Goal: Find contact information: Find contact information

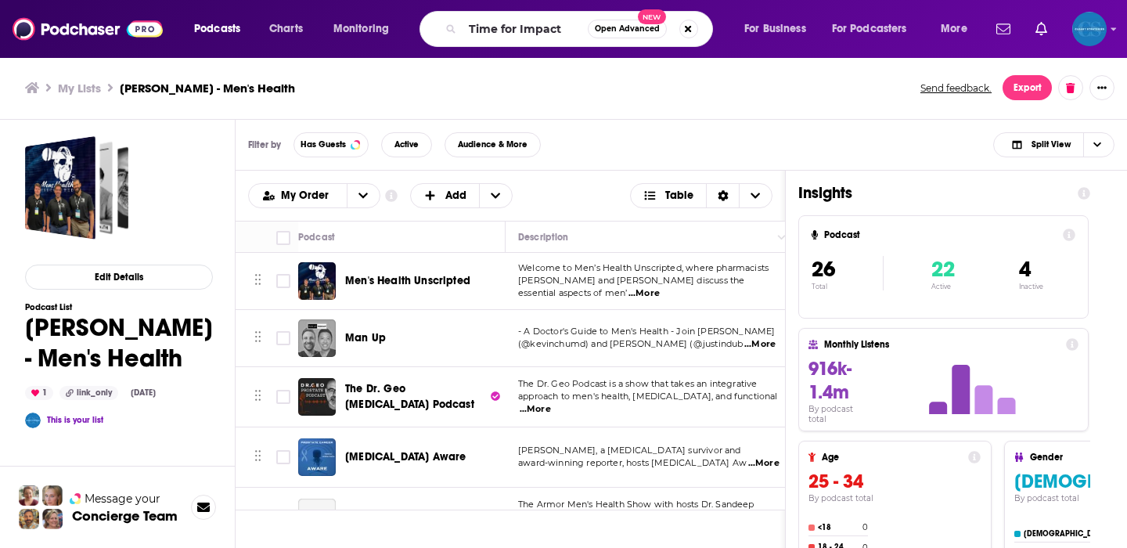
type input "Time for Impact"
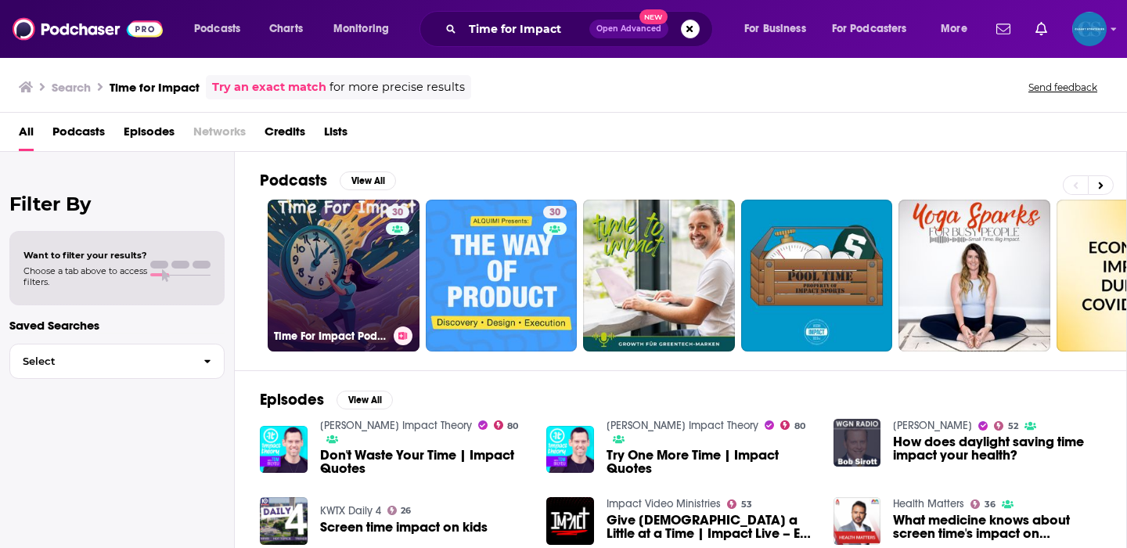
click at [357, 272] on link "30 Time For Impact Podcast" at bounding box center [344, 276] width 152 height 152
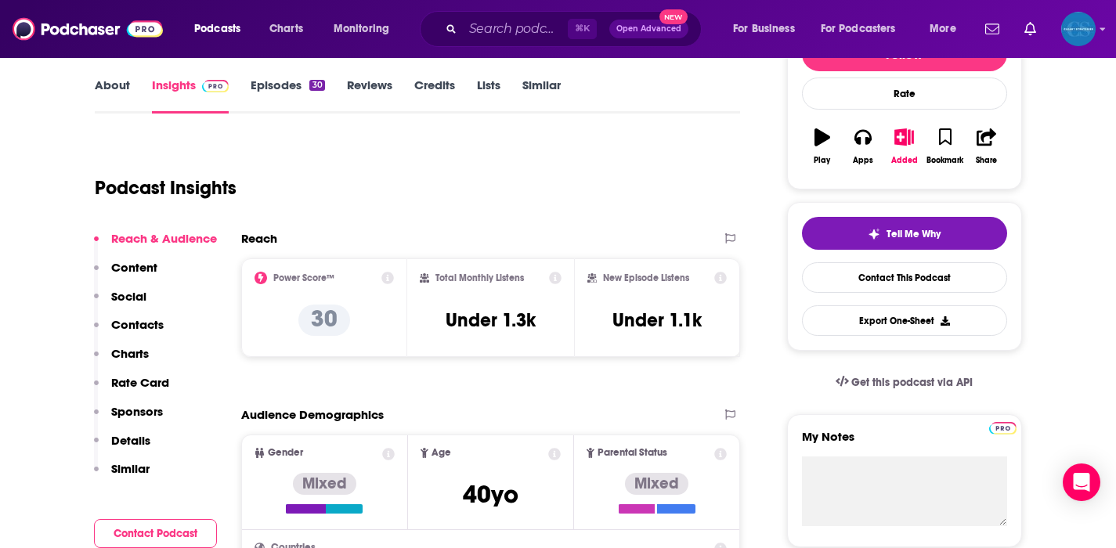
scroll to position [224, 0]
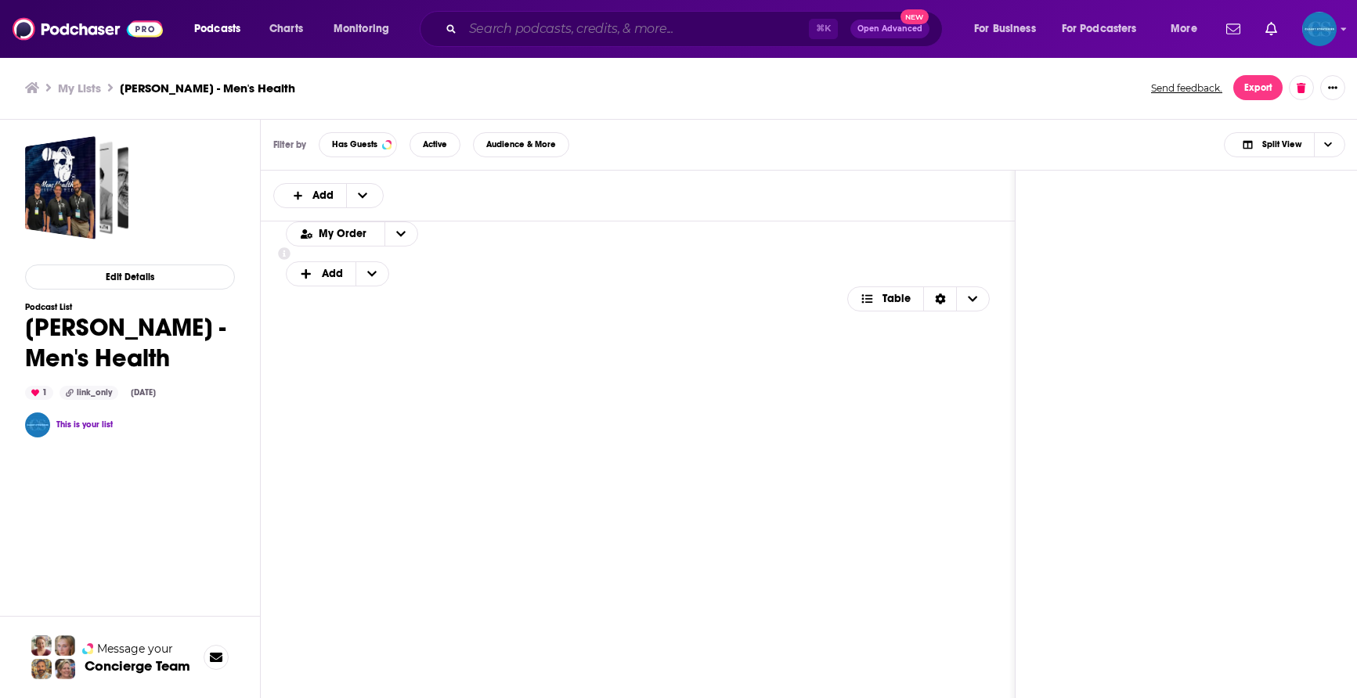
click at [481, 30] on input "Search podcasts, credits, & more..." at bounding box center [636, 28] width 346 height 25
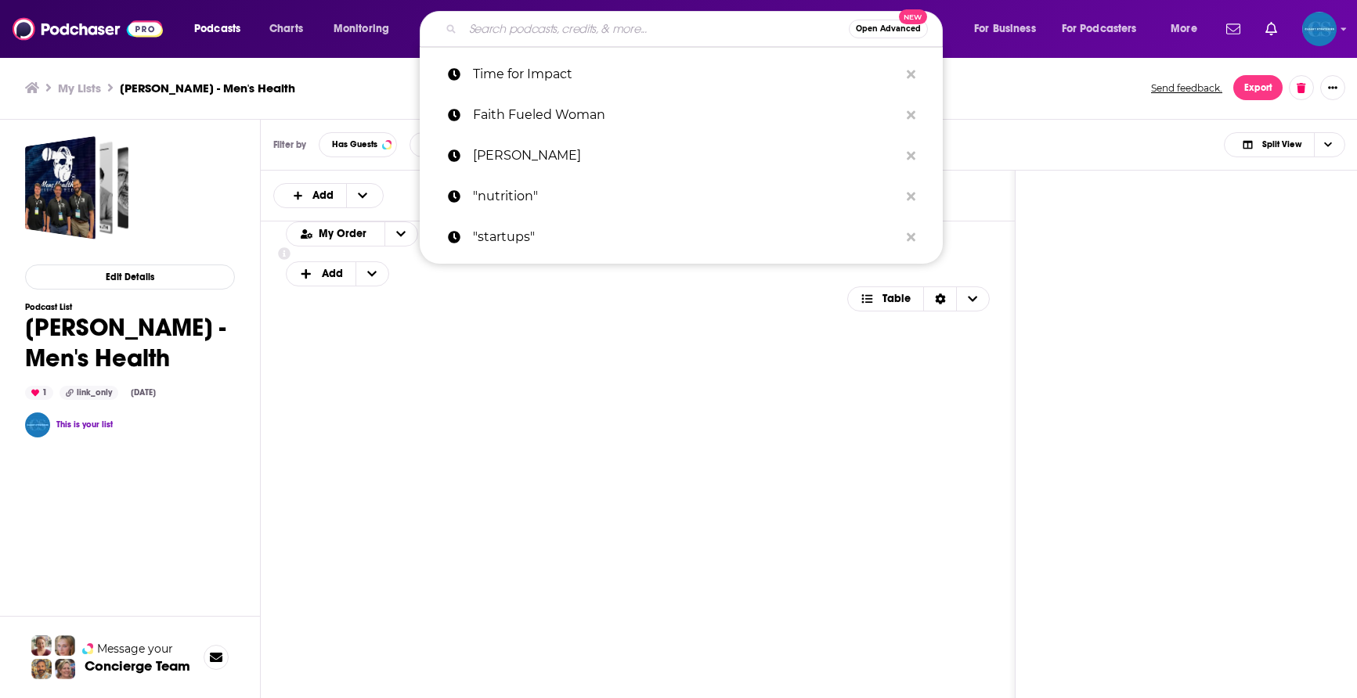
paste input "Tig Notaro"
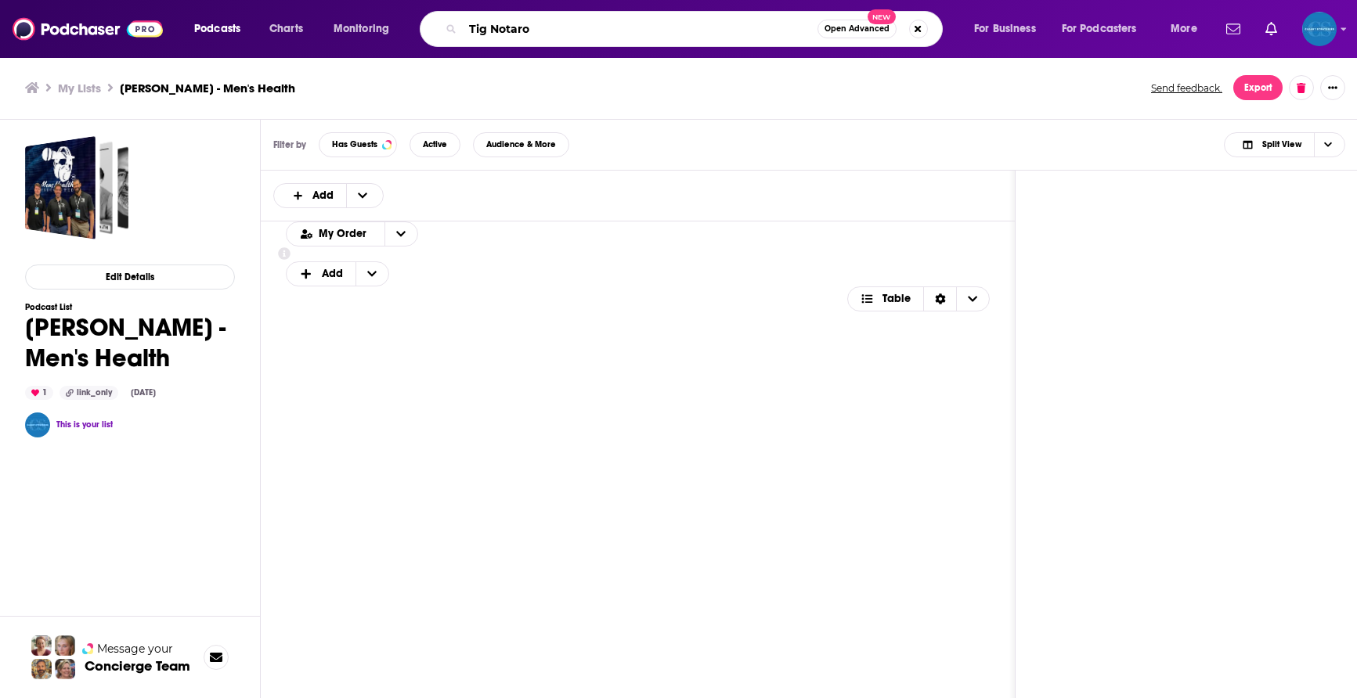
type input "Tig Notaro"
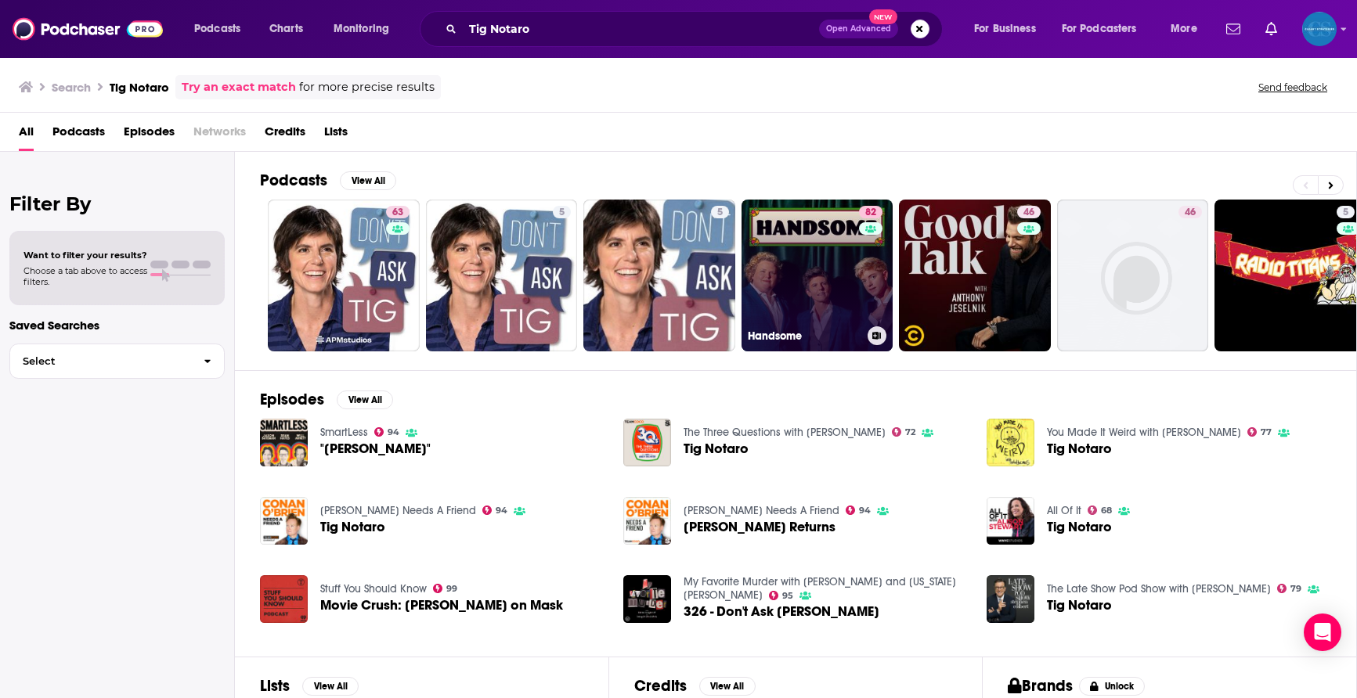
click at [824, 240] on link "82 Handsome" at bounding box center [817, 276] width 152 height 152
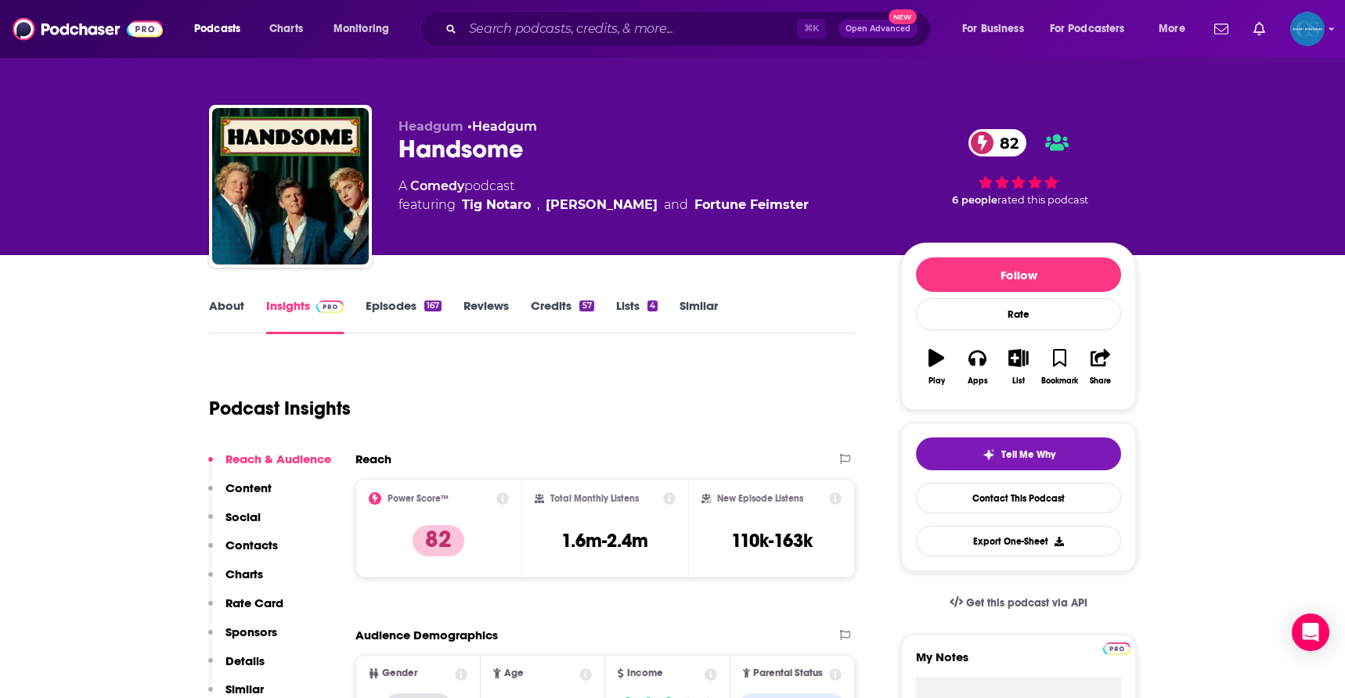
click at [230, 304] on link "About" at bounding box center [226, 316] width 35 height 36
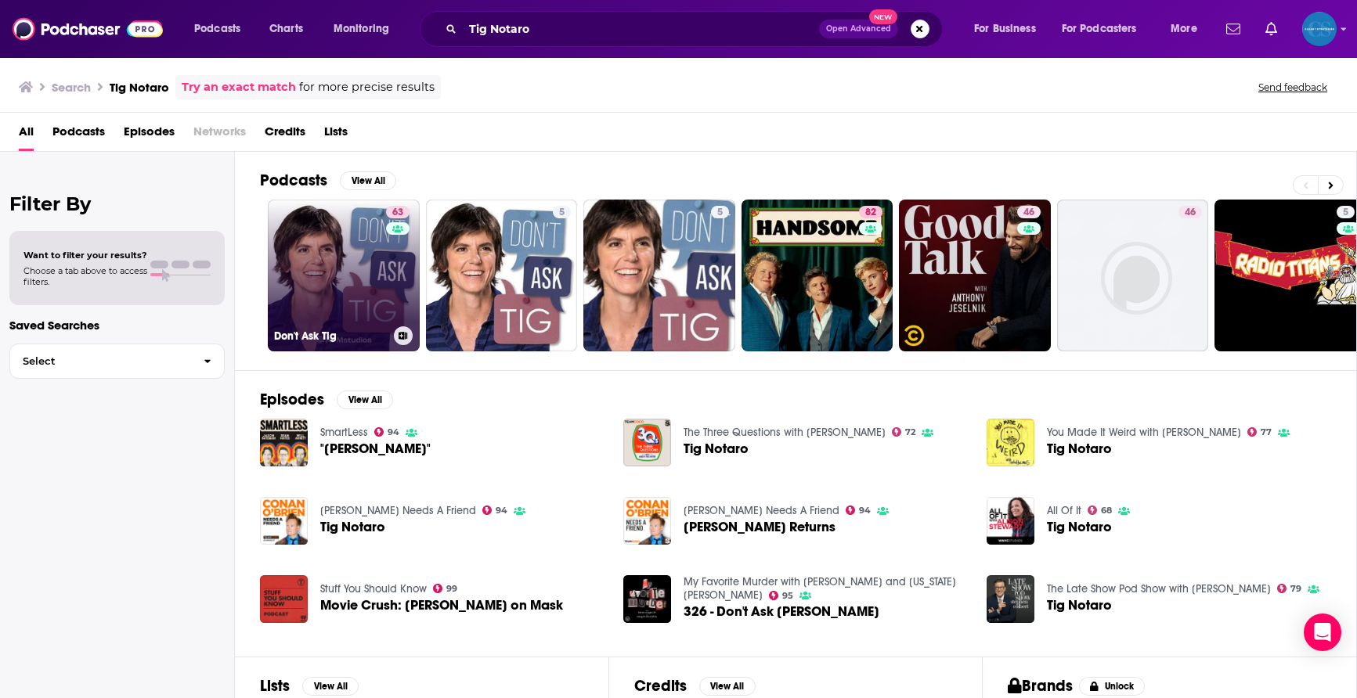
click at [303, 257] on link "63 Don't Ask Tig" at bounding box center [344, 276] width 152 height 152
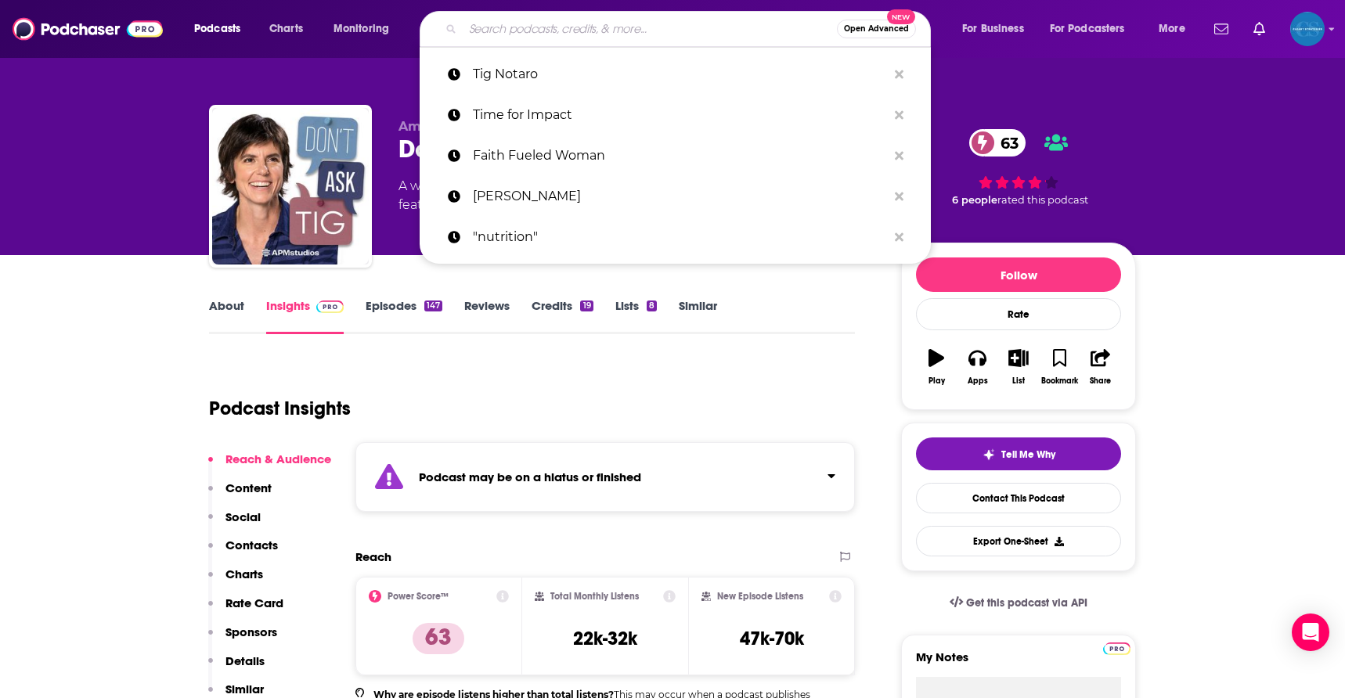
click at [554, 19] on input "Search podcasts, credits, & more..." at bounding box center [650, 28] width 374 height 25
paste input "Two T’s in A Pod"
type input "Two T’s in A Pod"
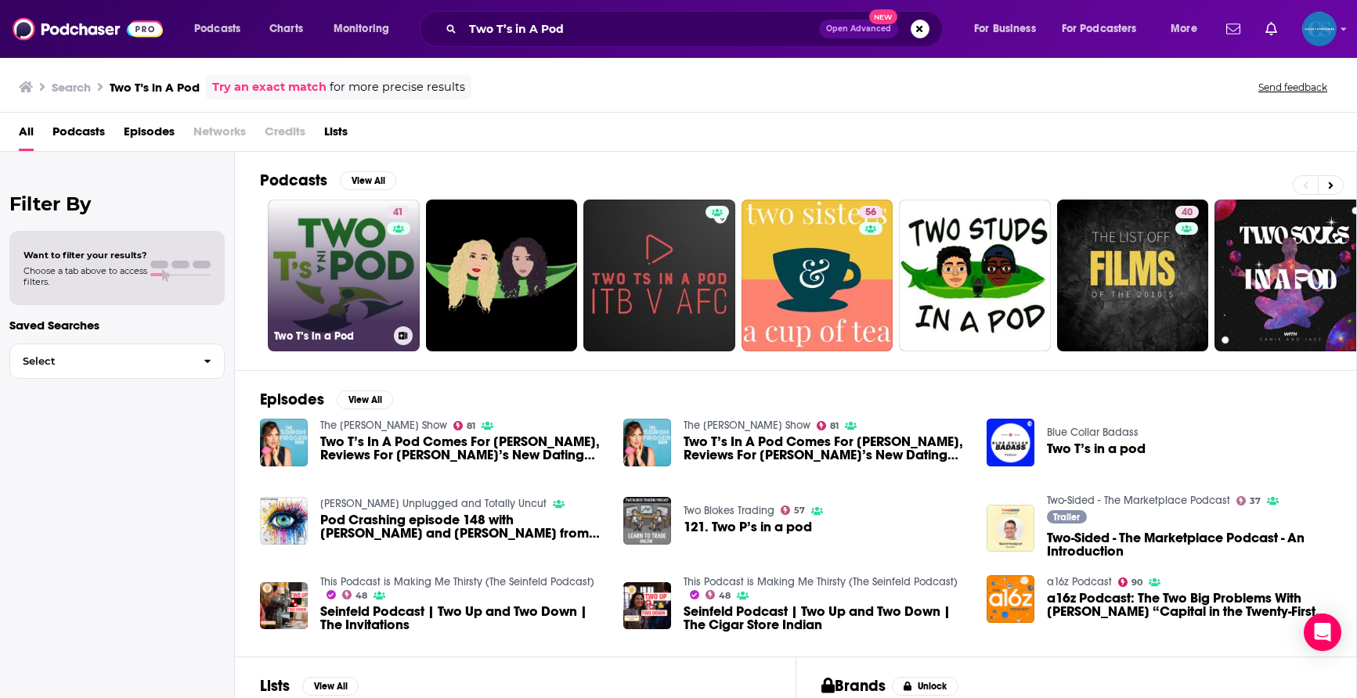
click at [371, 278] on link "41 Two T’s in a Pod" at bounding box center [344, 276] width 152 height 152
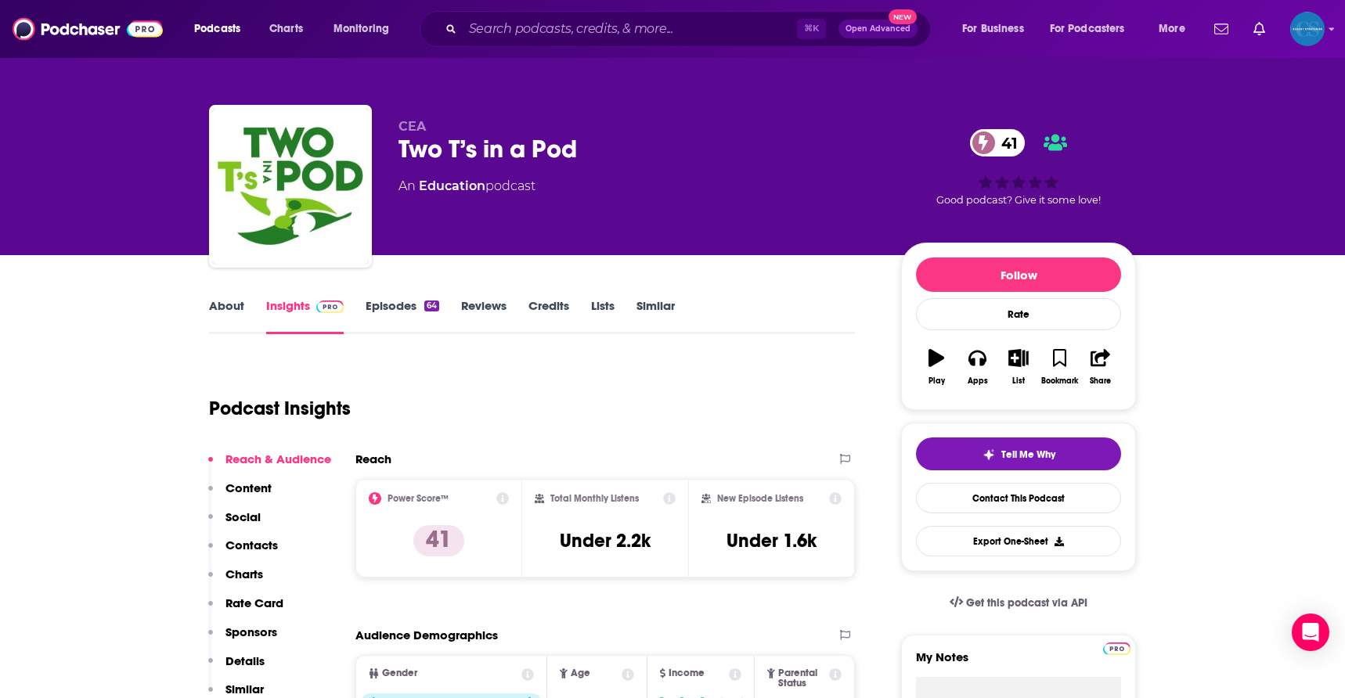
click at [395, 311] on link "Episodes 64" at bounding box center [403, 316] width 74 height 36
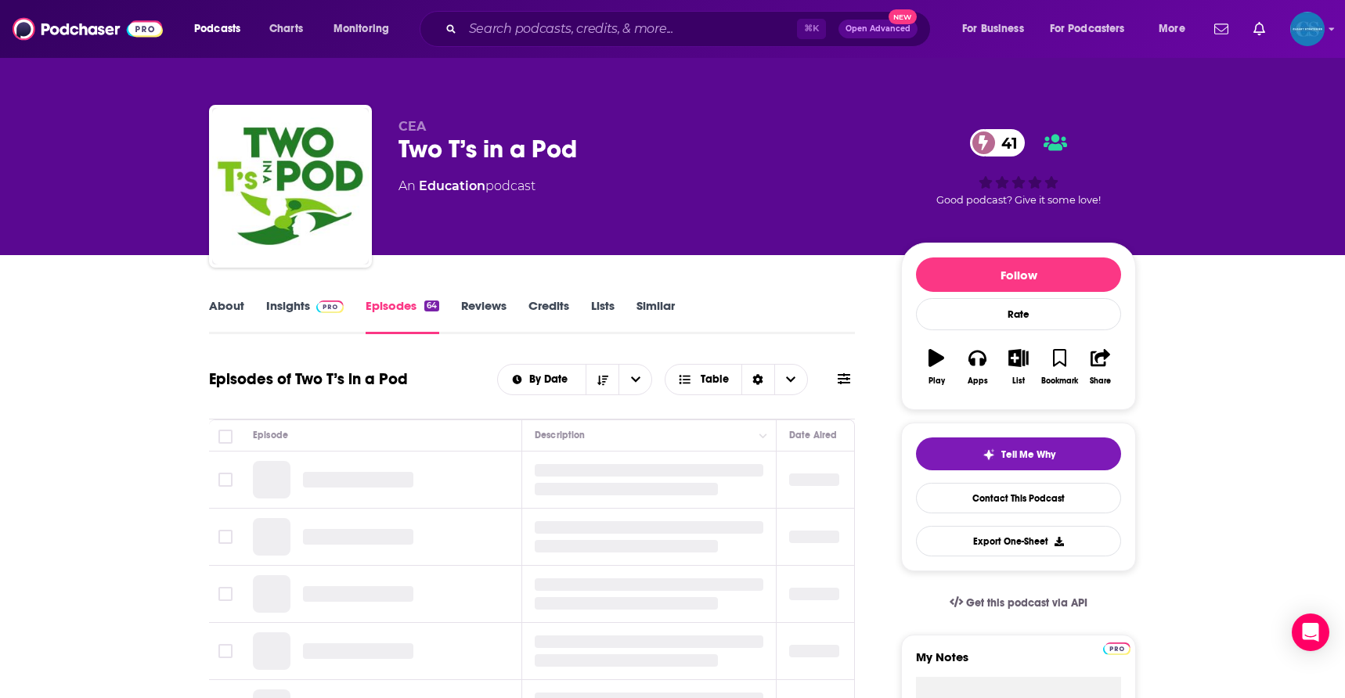
click at [233, 308] on link "About" at bounding box center [226, 316] width 35 height 36
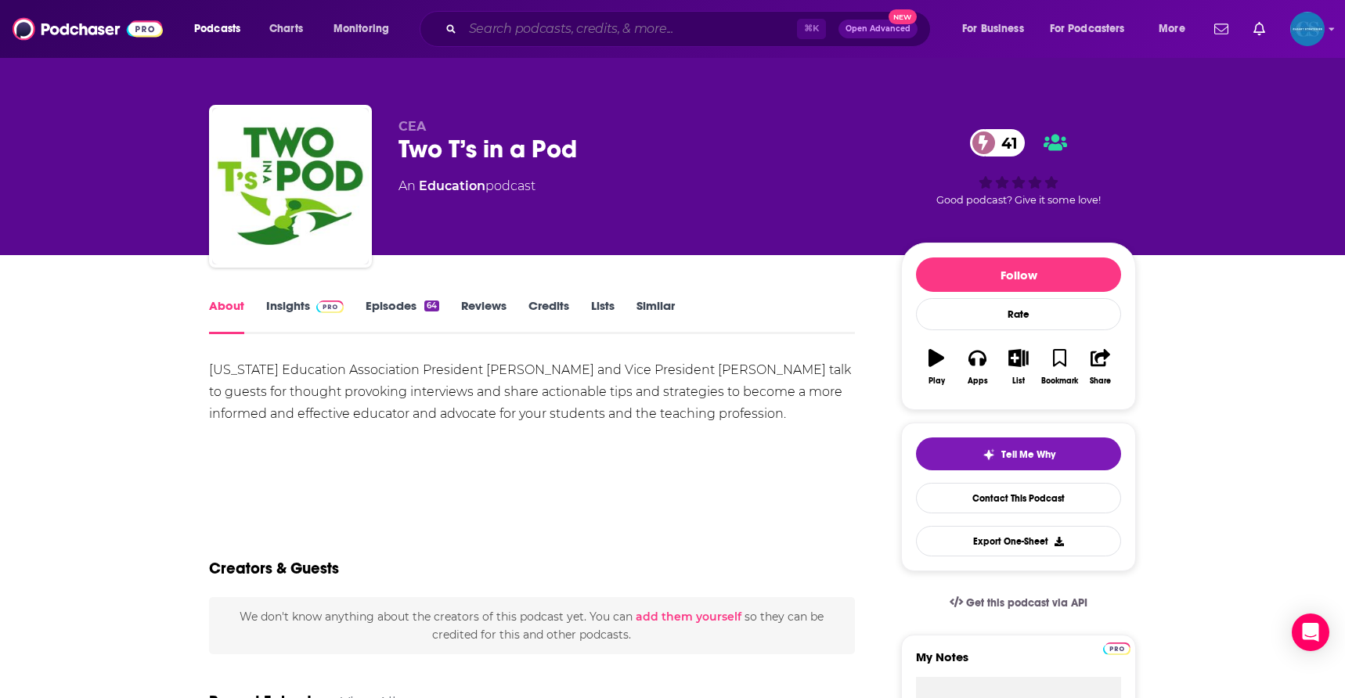
click at [496, 38] on input "Search podcasts, credits, & more..." at bounding box center [630, 28] width 334 height 25
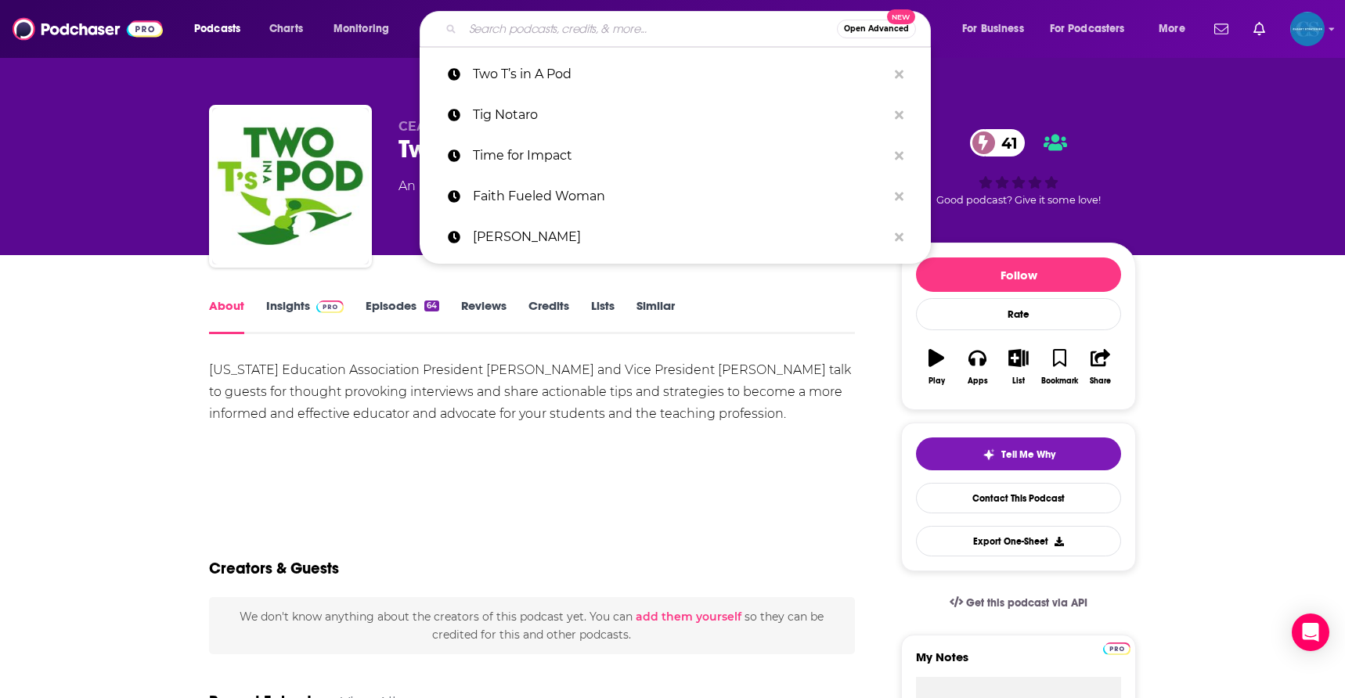
paste input "[PERSON_NAME]"
type input "[PERSON_NAME]"
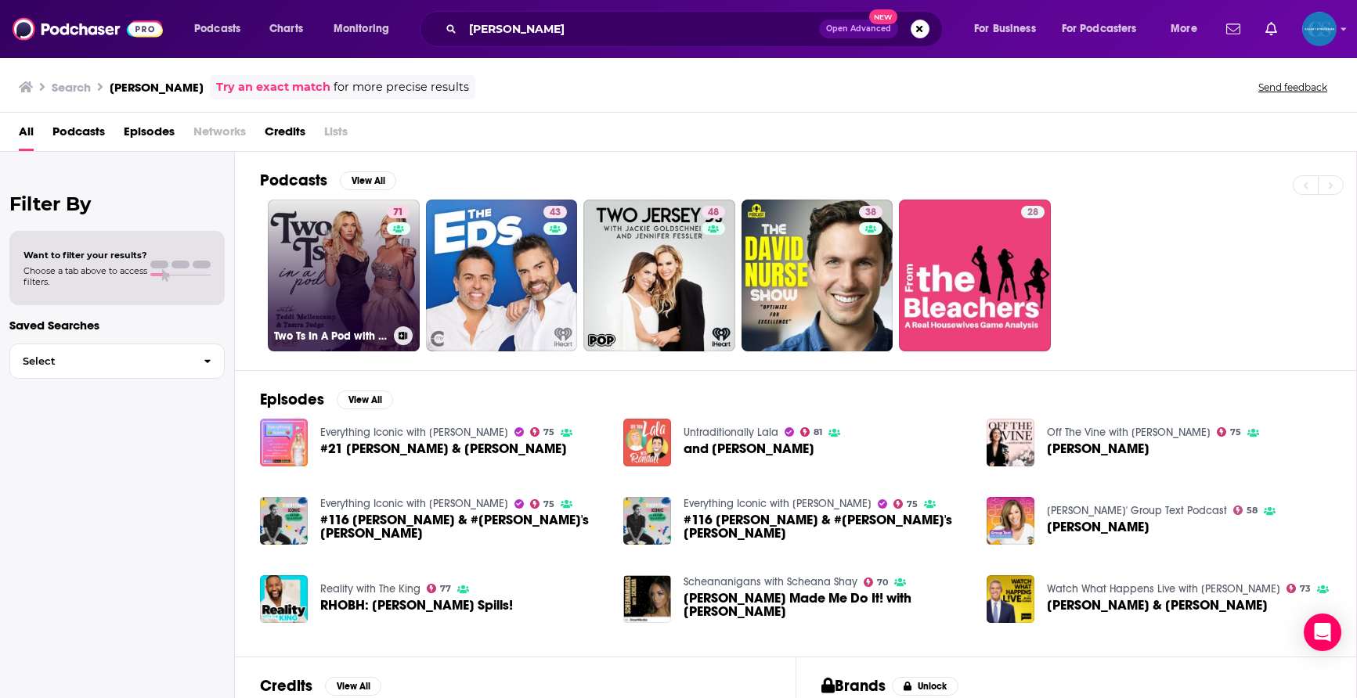
click at [341, 260] on link "71 Two Ts In A Pod with [PERSON_NAME] and [PERSON_NAME]" at bounding box center [344, 276] width 152 height 152
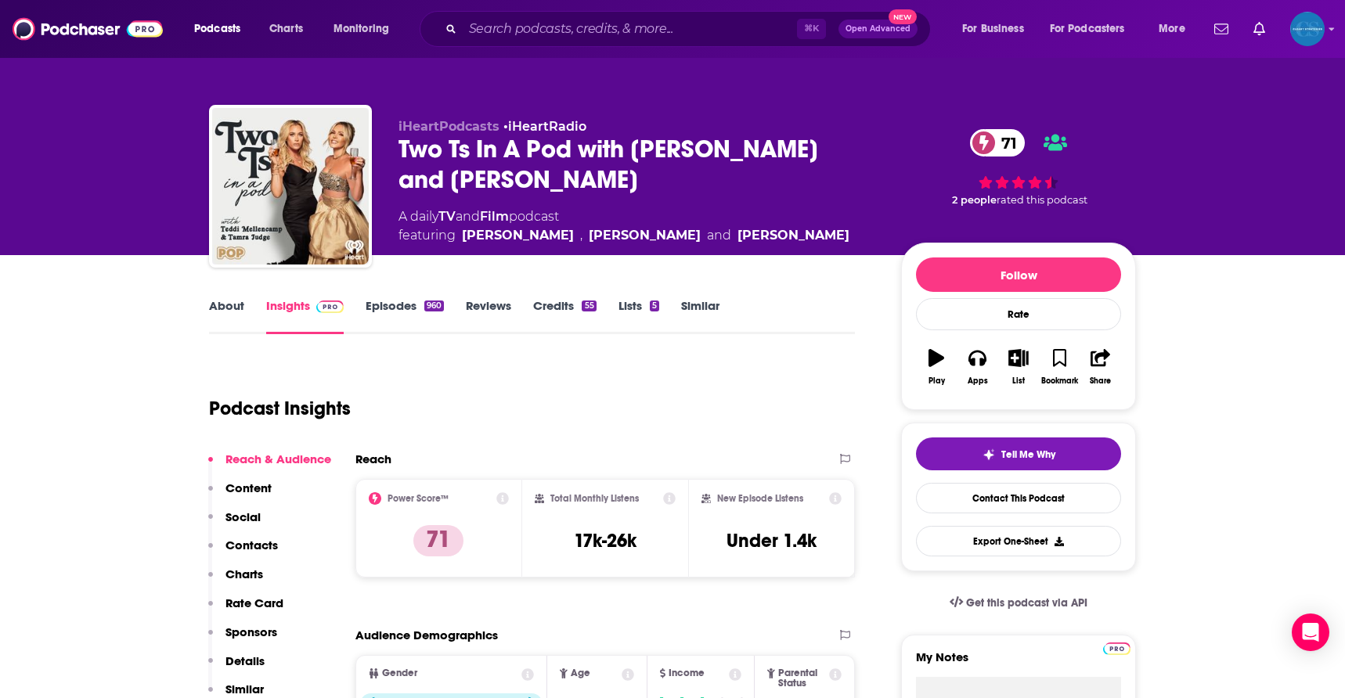
click at [218, 301] on link "About" at bounding box center [226, 316] width 35 height 36
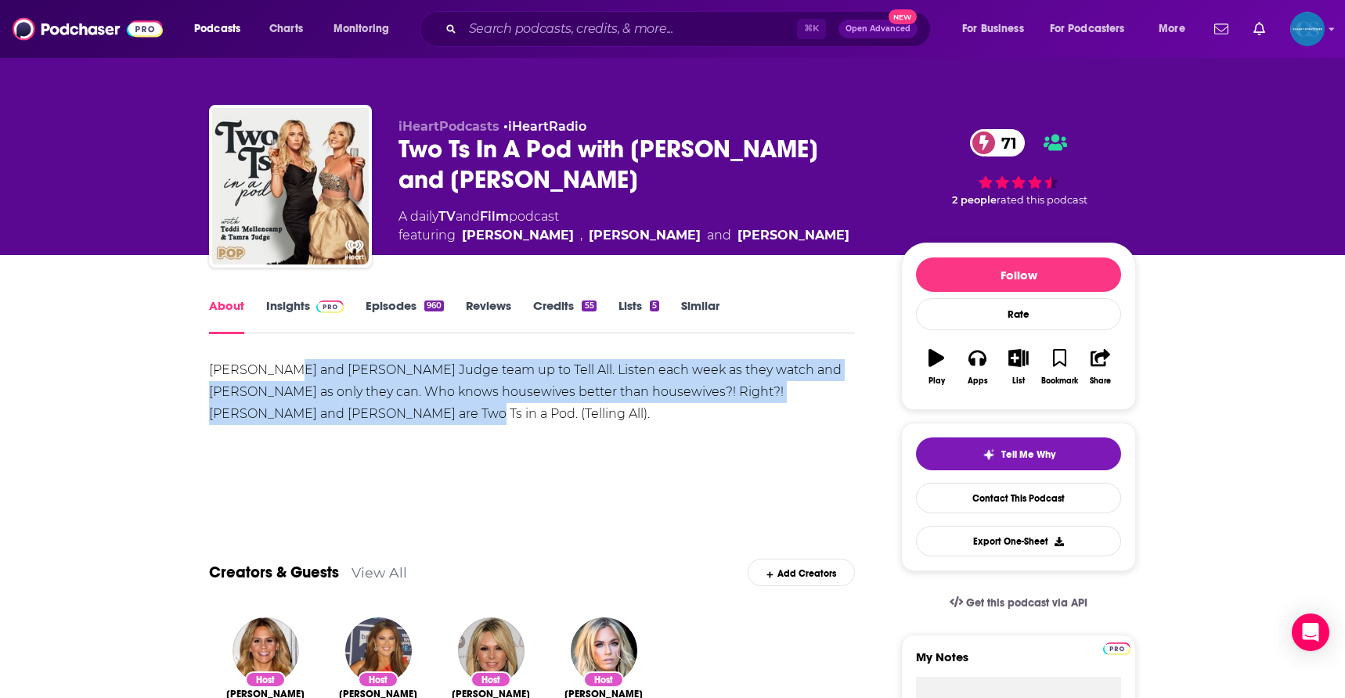
drag, startPoint x: 330, startPoint y: 417, endPoint x: 281, endPoint y: 369, distance: 68.7
click at [281, 369] on div "[PERSON_NAME] and [PERSON_NAME] Judge team up to Tell All. Listen each week as …" at bounding box center [532, 392] width 646 height 66
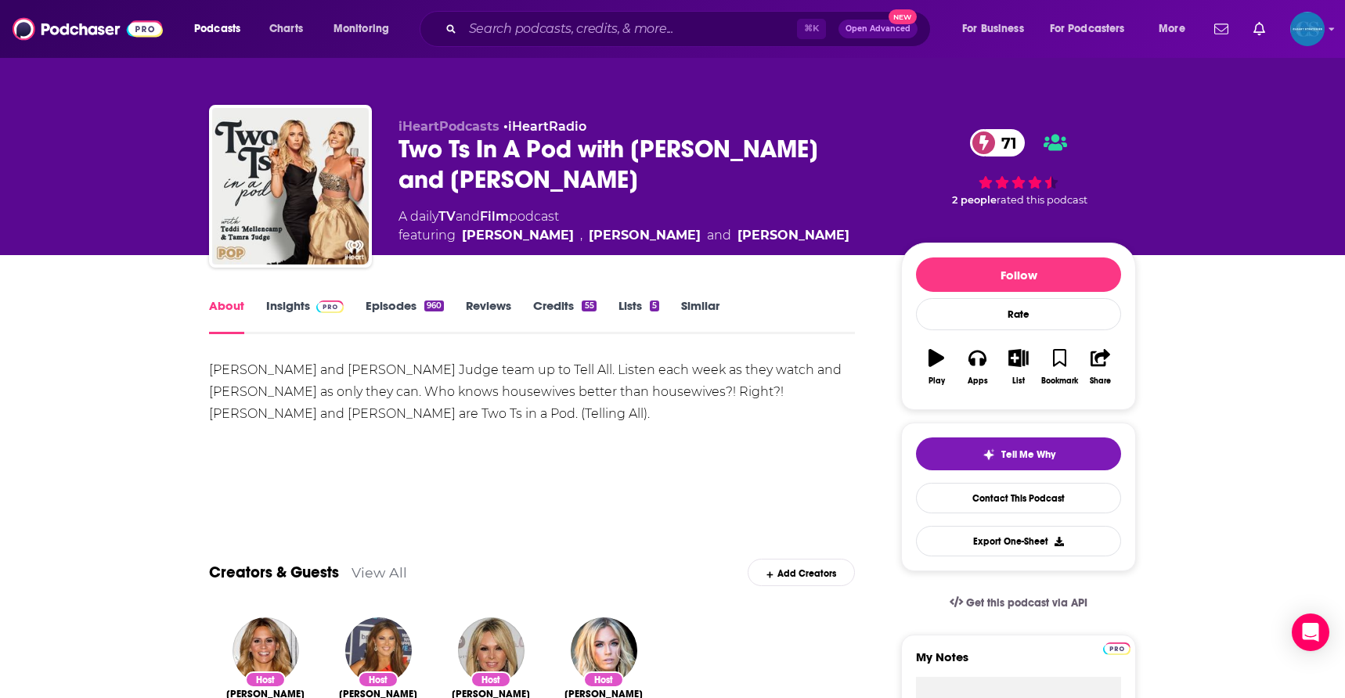
click at [280, 368] on div "[PERSON_NAME] and [PERSON_NAME] Judge team up to Tell All. Listen each week as …" at bounding box center [532, 392] width 646 height 66
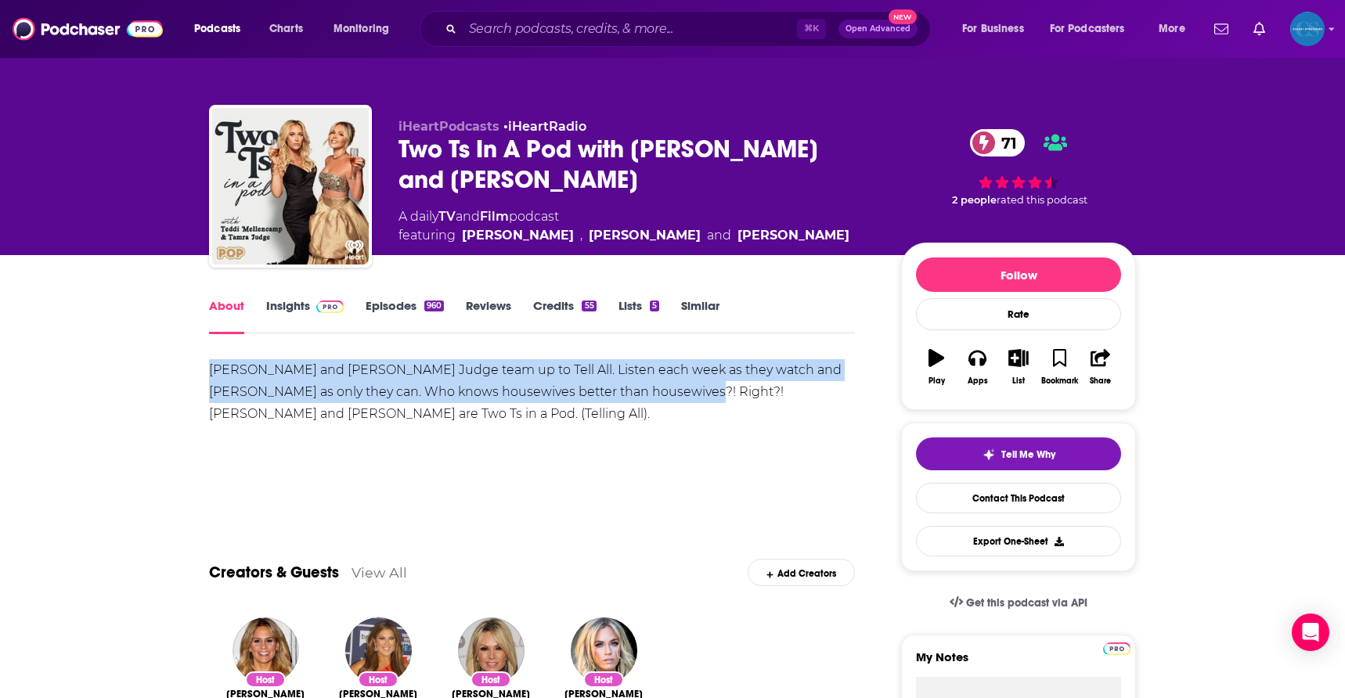
drag, startPoint x: 485, startPoint y: 363, endPoint x: 660, endPoint y: 394, distance: 177.2
drag, startPoint x: 660, startPoint y: 394, endPoint x: 777, endPoint y: 415, distance: 118.6
click at [661, 395] on div "[PERSON_NAME] and [PERSON_NAME] Judge team up to Tell All. Listen each week as …" at bounding box center [532, 392] width 646 height 66
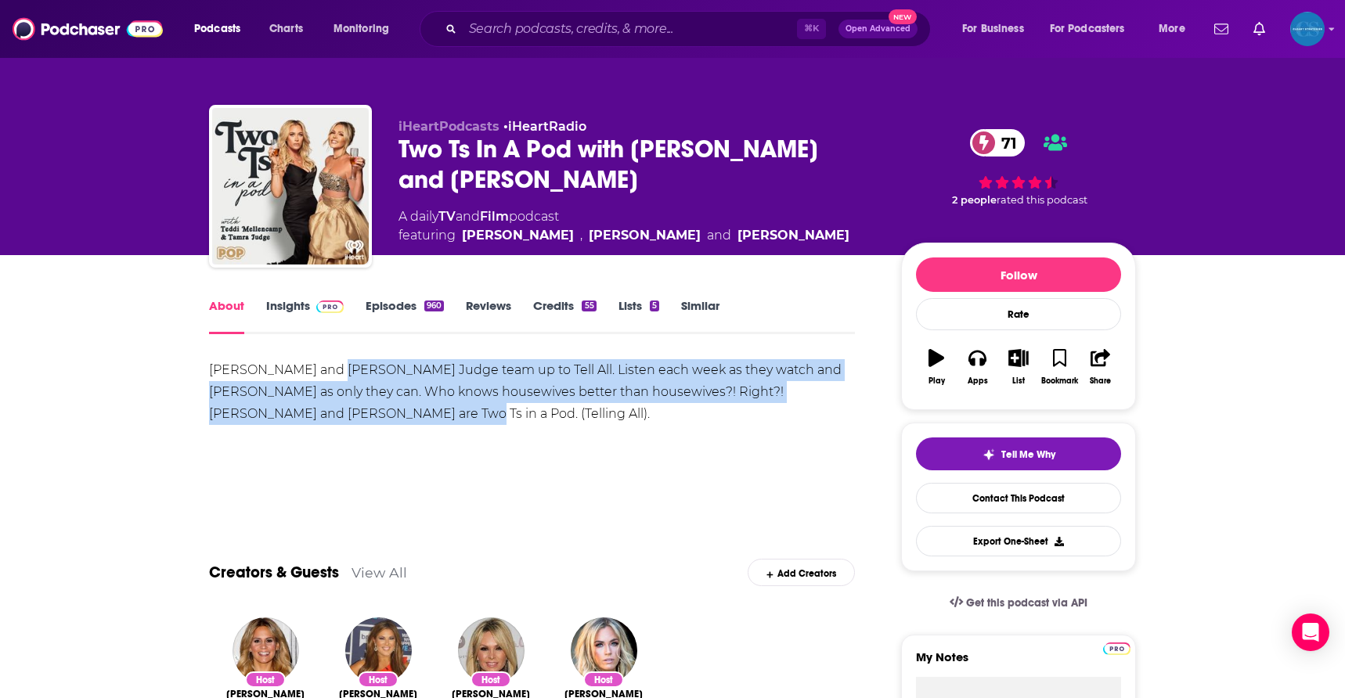
drag, startPoint x: 792, startPoint y: 424, endPoint x: 335, endPoint y: 366, distance: 460.0
click at [335, 366] on div "[PERSON_NAME] and [PERSON_NAME] Judge team up to Tell All. Listen each week as …" at bounding box center [532, 392] width 646 height 66
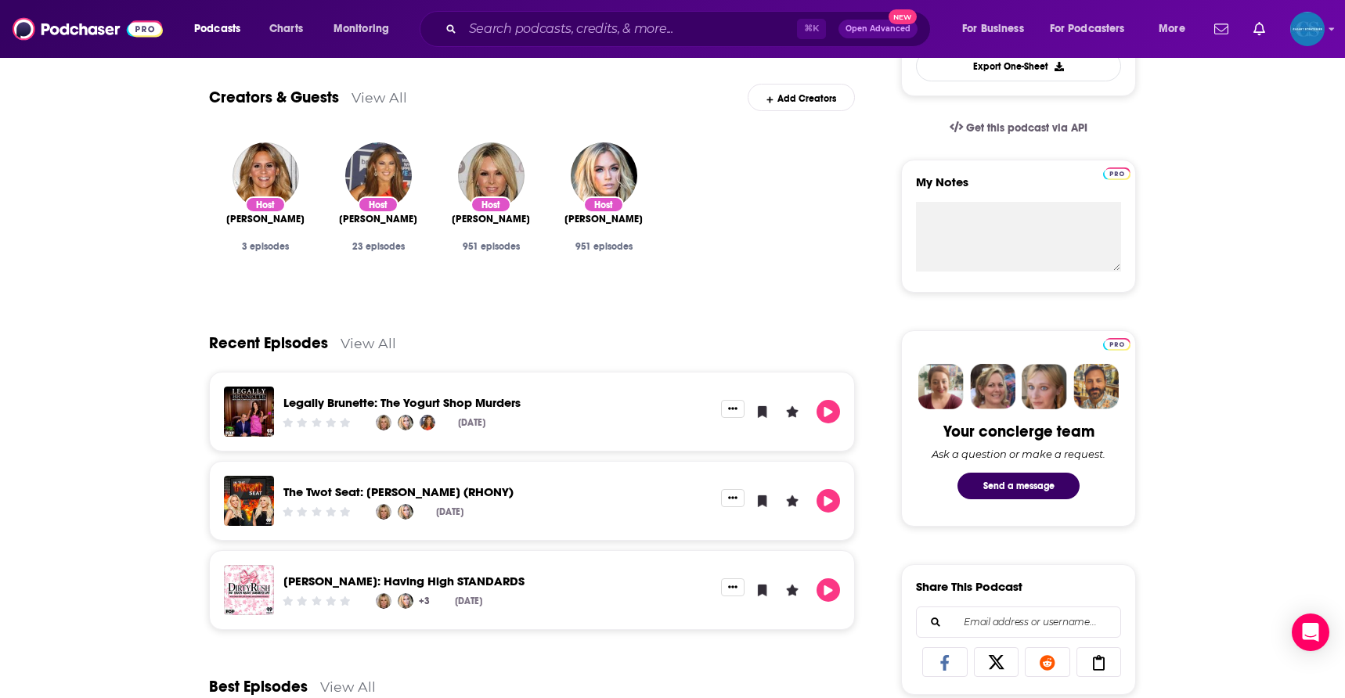
scroll to position [472, 0]
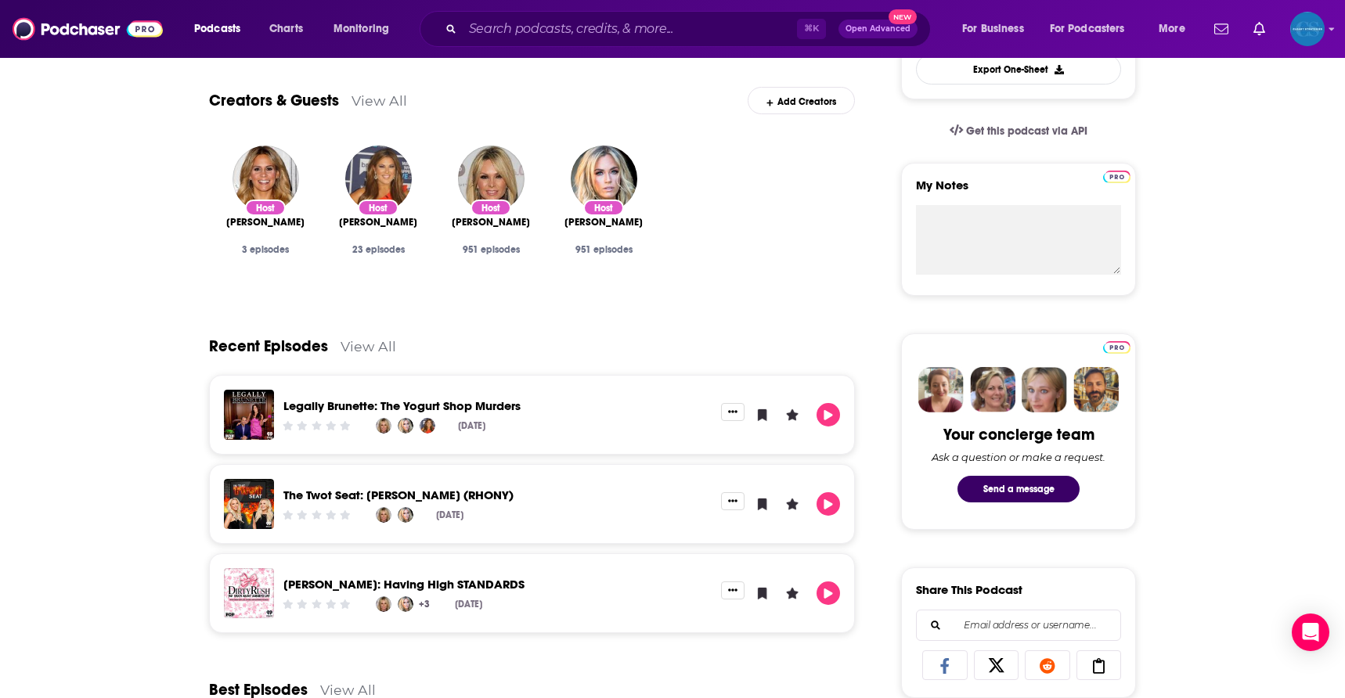
click at [382, 106] on link "View All" at bounding box center [380, 100] width 56 height 16
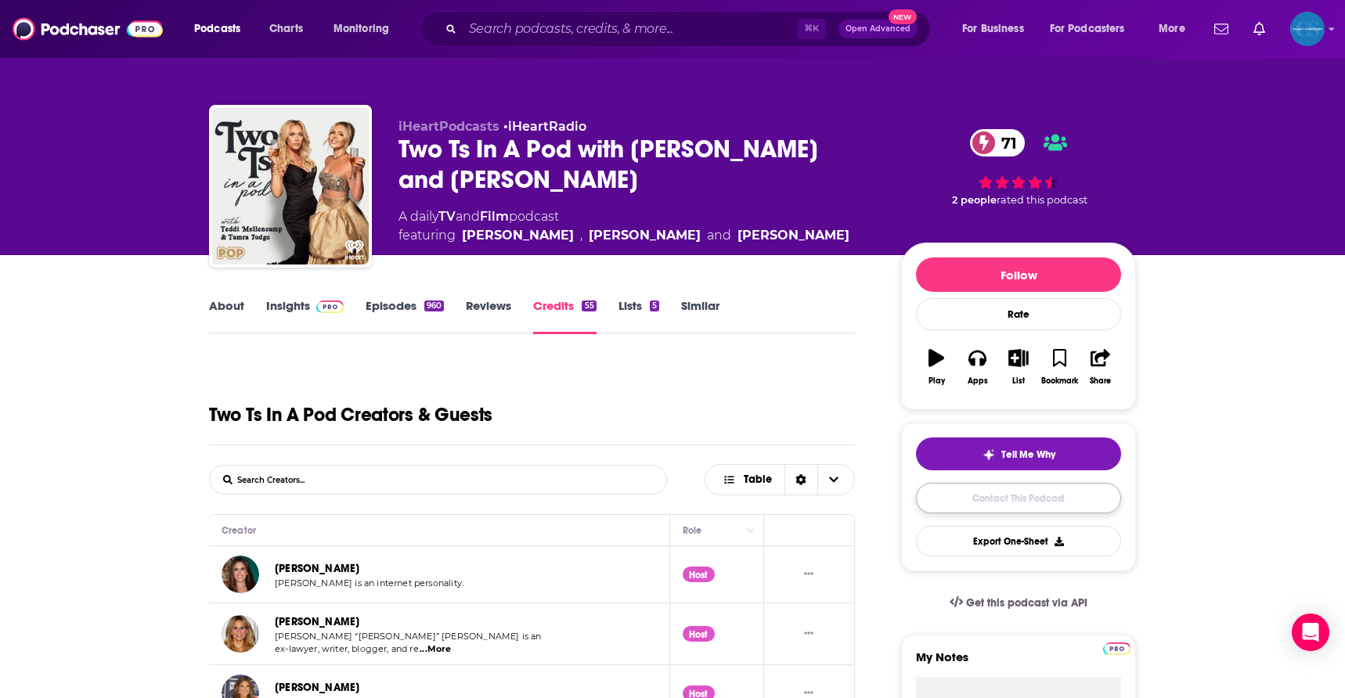
click at [1074, 497] on link "Contact This Podcast" at bounding box center [1018, 498] width 205 height 31
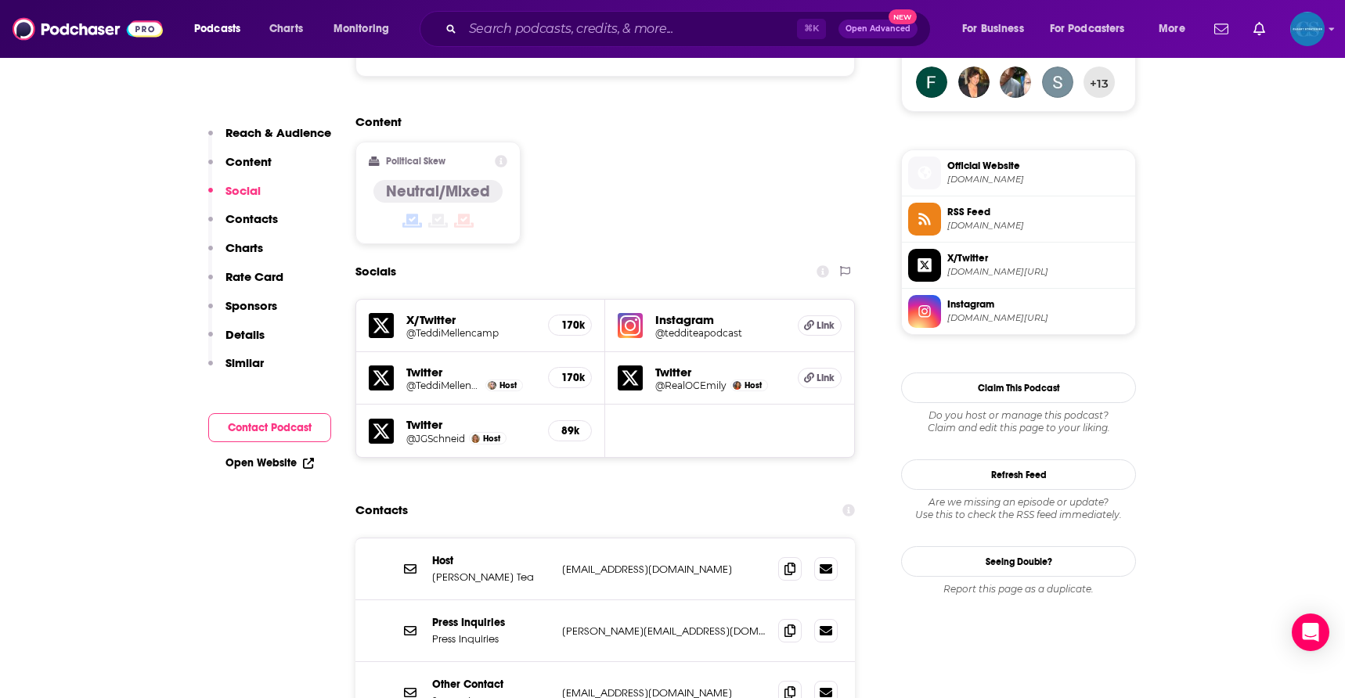
scroll to position [1289, 0]
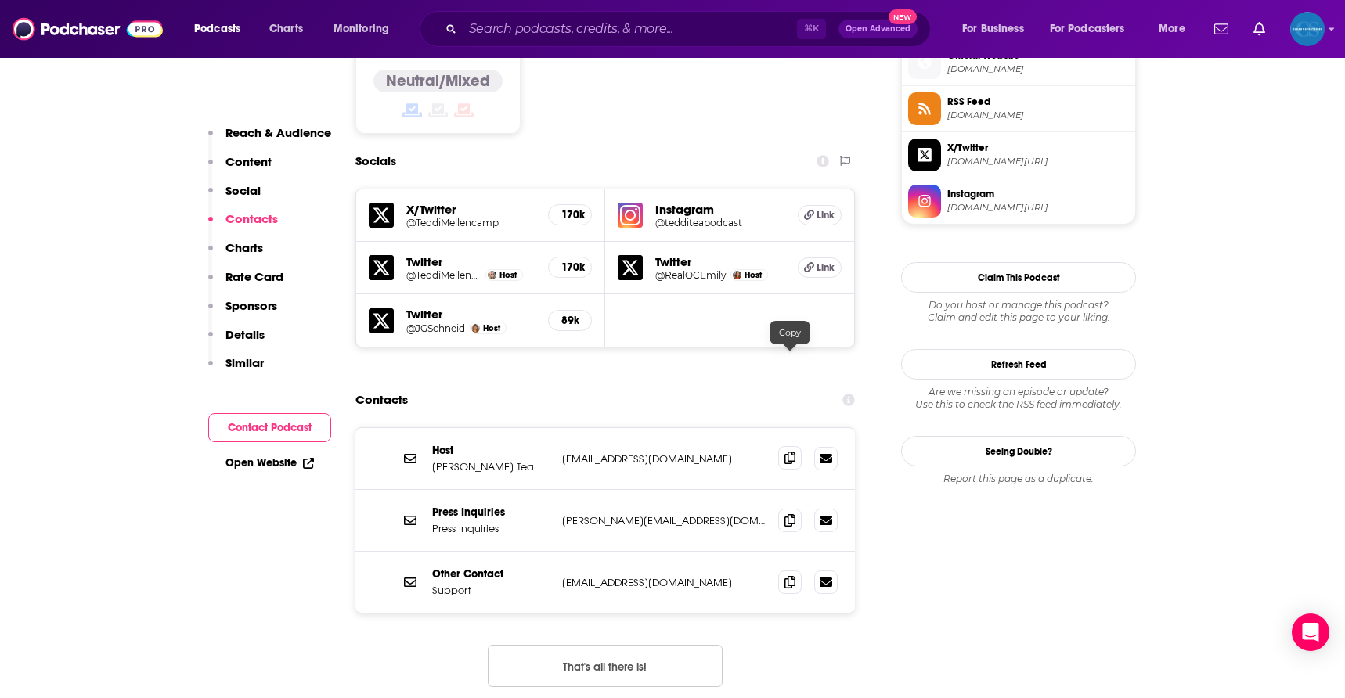
click at [784, 452] on icon at bounding box center [789, 458] width 11 height 13
click at [791, 514] on icon at bounding box center [789, 520] width 11 height 13
drag, startPoint x: 481, startPoint y: 369, endPoint x: 432, endPoint y: 373, distance: 48.8
click at [432, 460] on p "[PERSON_NAME] Tea" at bounding box center [490, 466] width 117 height 13
copy p "[PERSON_NAME] Tea"
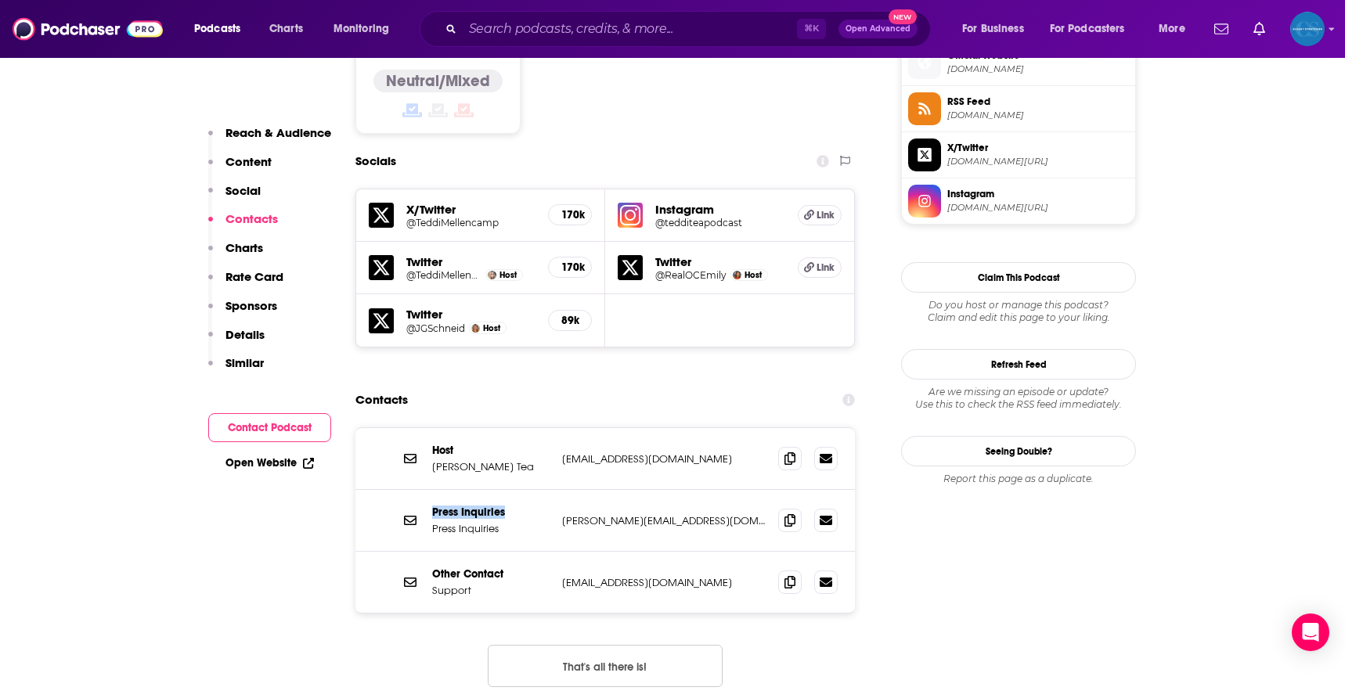
drag, startPoint x: 516, startPoint y: 413, endPoint x: 434, endPoint y: 419, distance: 82.4
click at [434, 506] on p "Press Inquiries" at bounding box center [490, 512] width 117 height 13
copy p "Press Inquiries"
click at [535, 24] on input "Search podcasts, credits, & more..." at bounding box center [630, 28] width 334 height 25
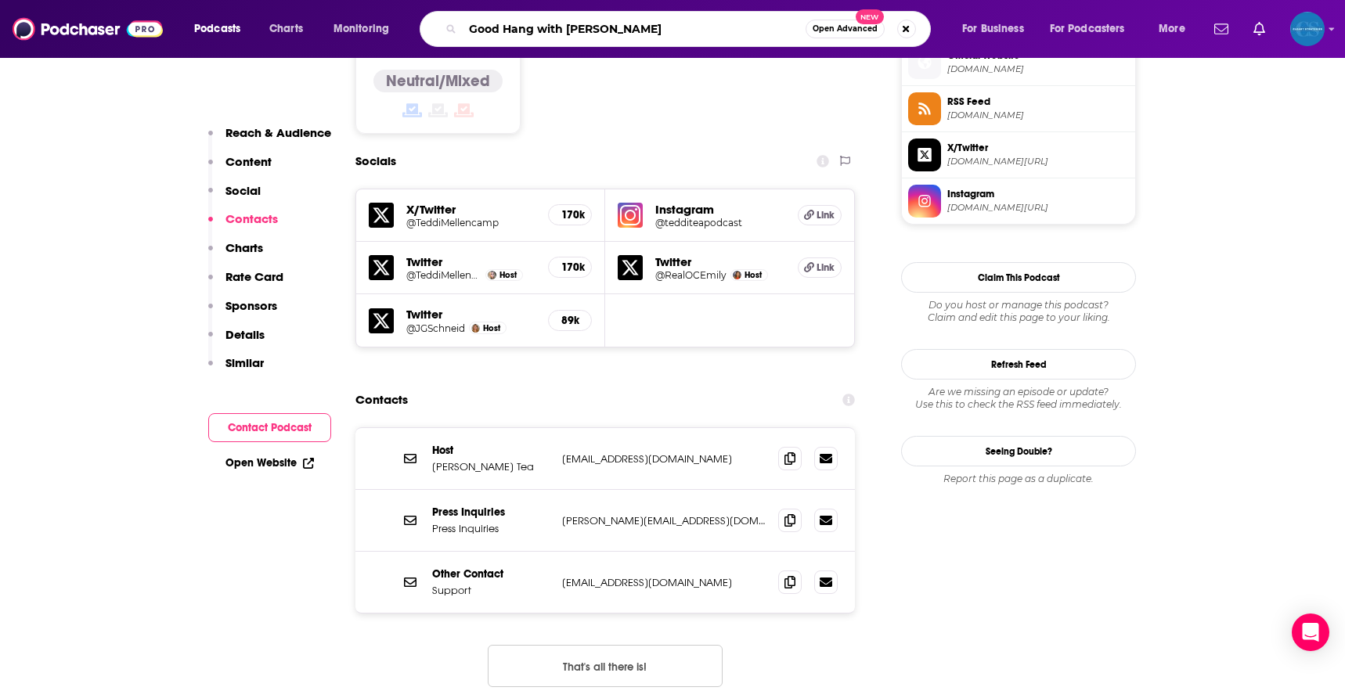
type input "Good Hang with [PERSON_NAME]"
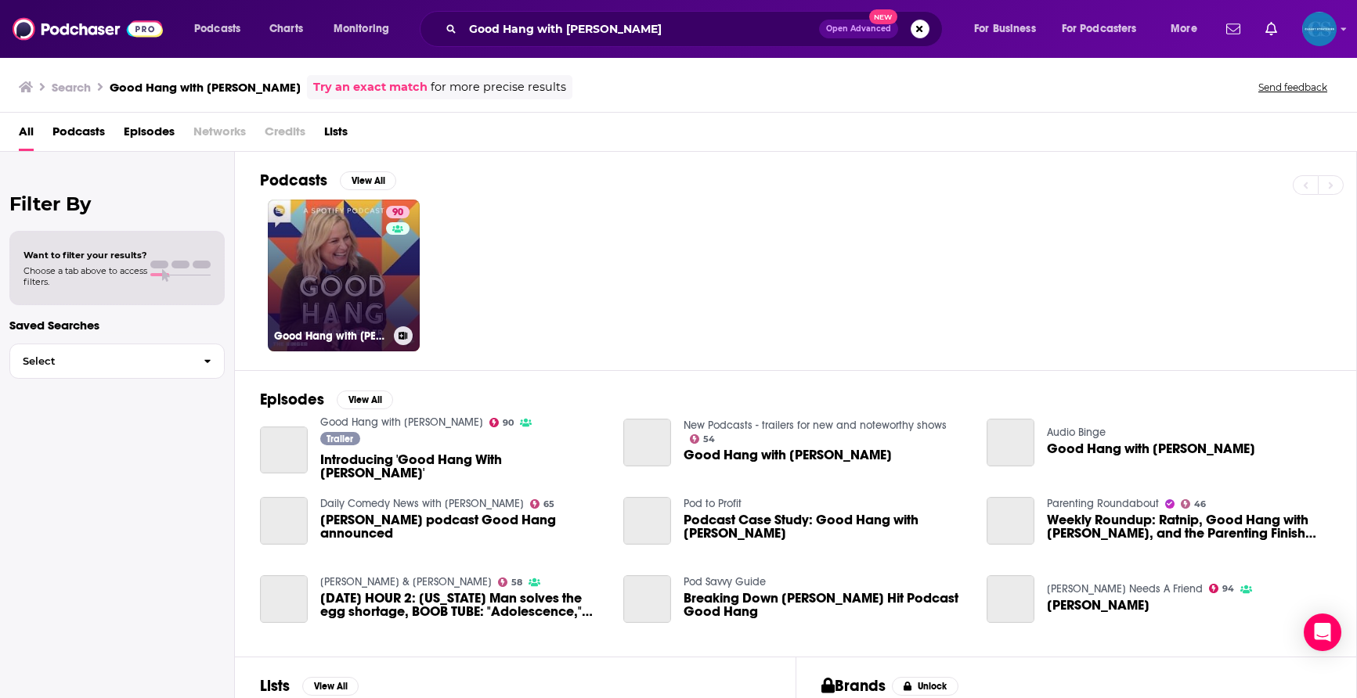
click at [366, 265] on link "90 Good Hang with [PERSON_NAME]" at bounding box center [344, 276] width 152 height 152
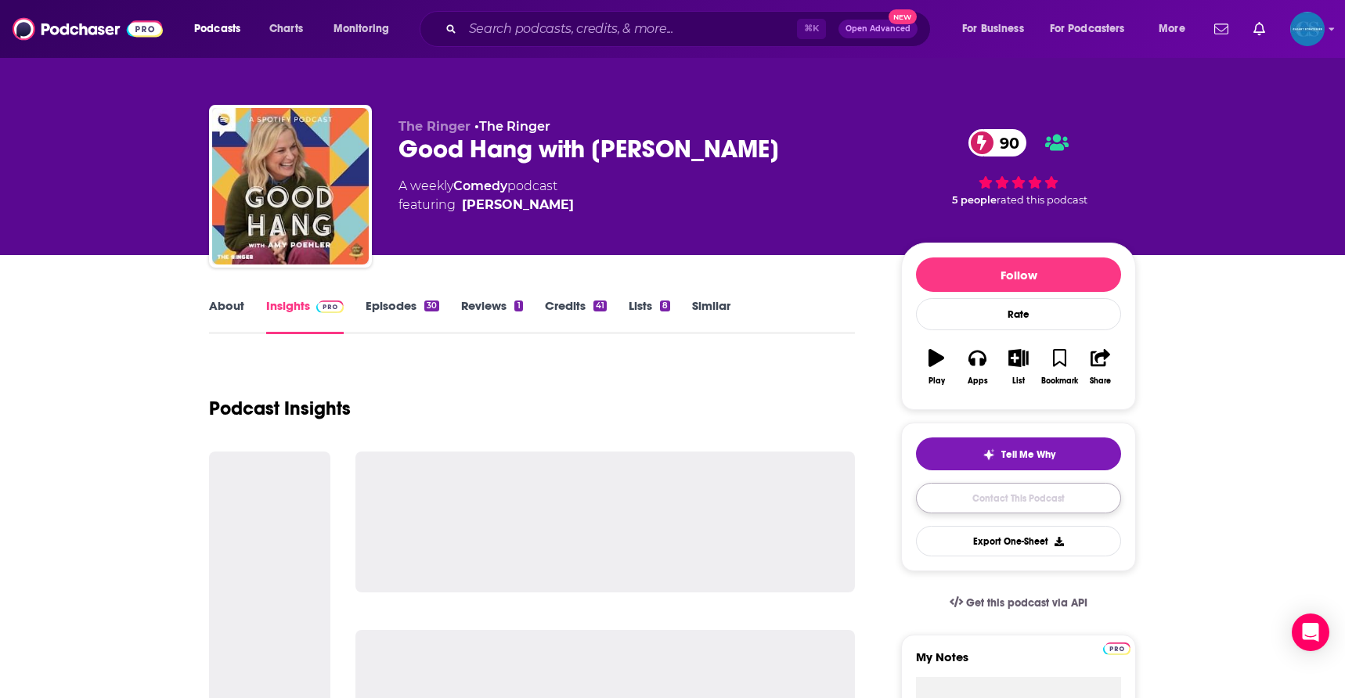
click at [1066, 492] on link "Contact This Podcast" at bounding box center [1018, 498] width 205 height 31
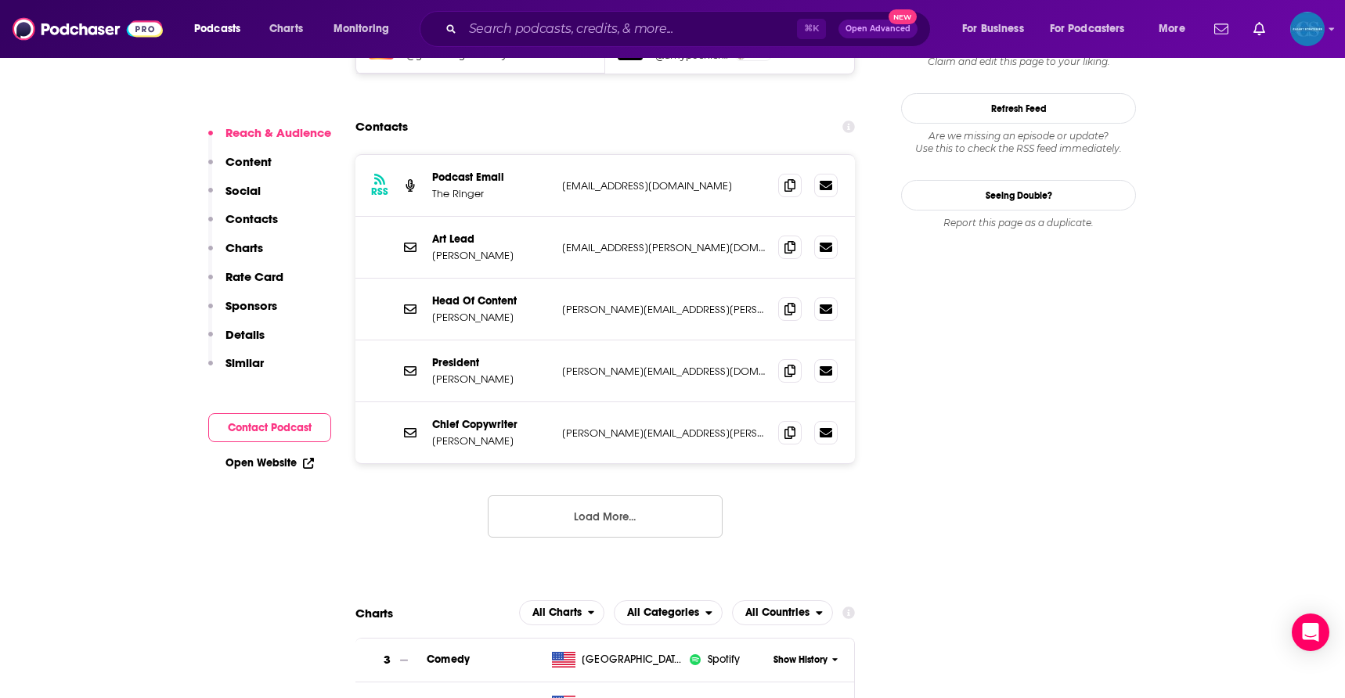
scroll to position [1437, 0]
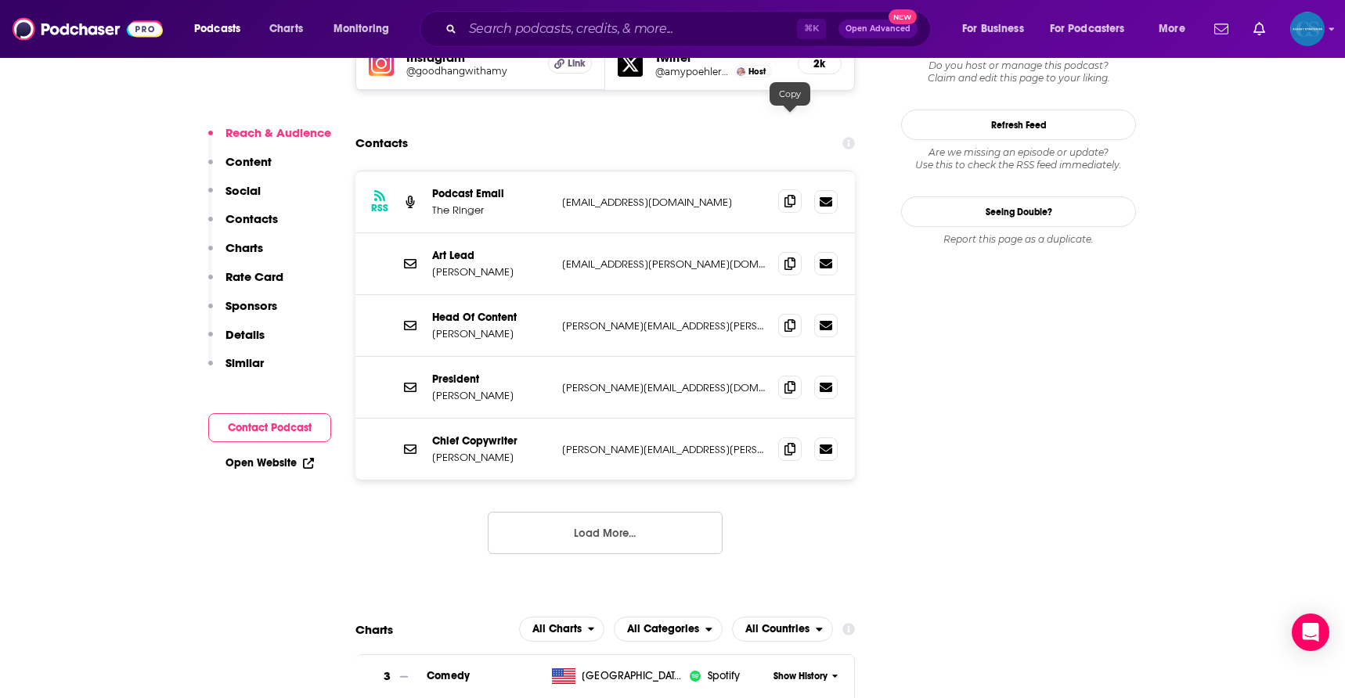
click at [799, 189] on span at bounding box center [789, 200] width 23 height 23
click at [797, 313] on span at bounding box center [789, 324] width 23 height 23
click at [521, 33] on input "Search podcasts, credits, & more..." at bounding box center [630, 28] width 334 height 25
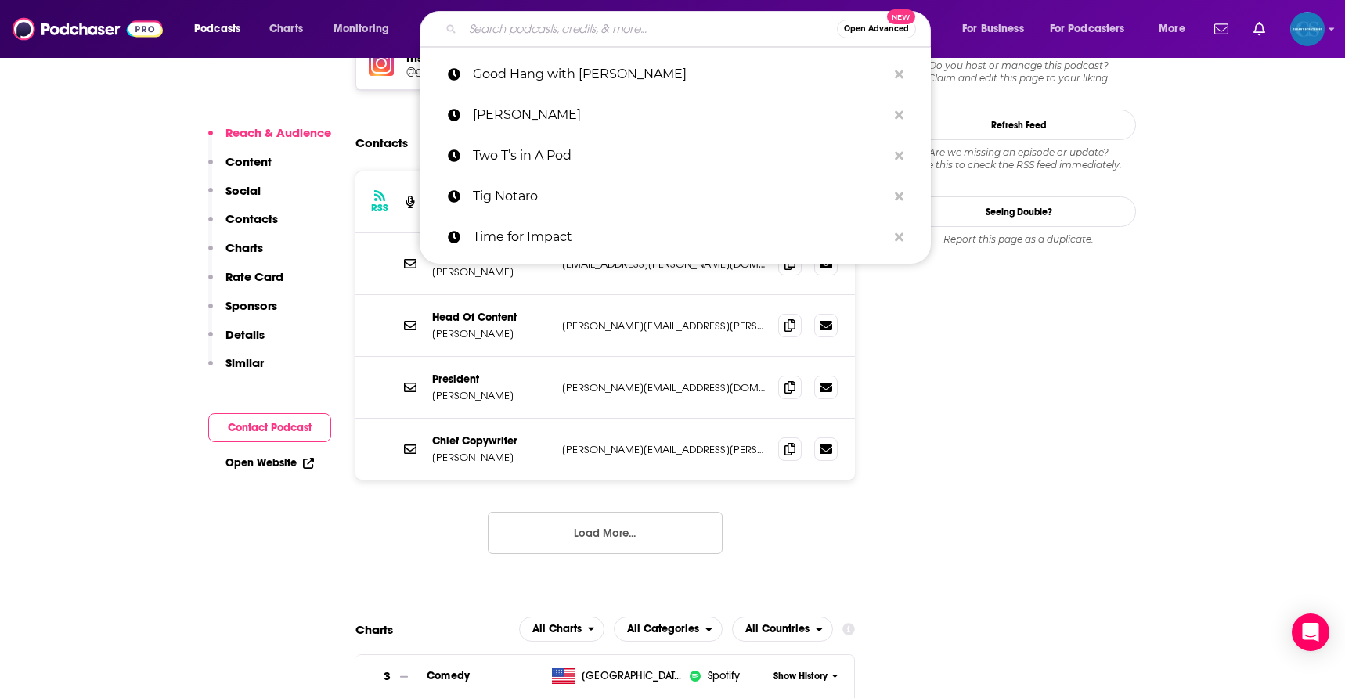
paste input "Magic Lessons with [PERSON_NAME]"
type input "Magic Lessons with [PERSON_NAME]"
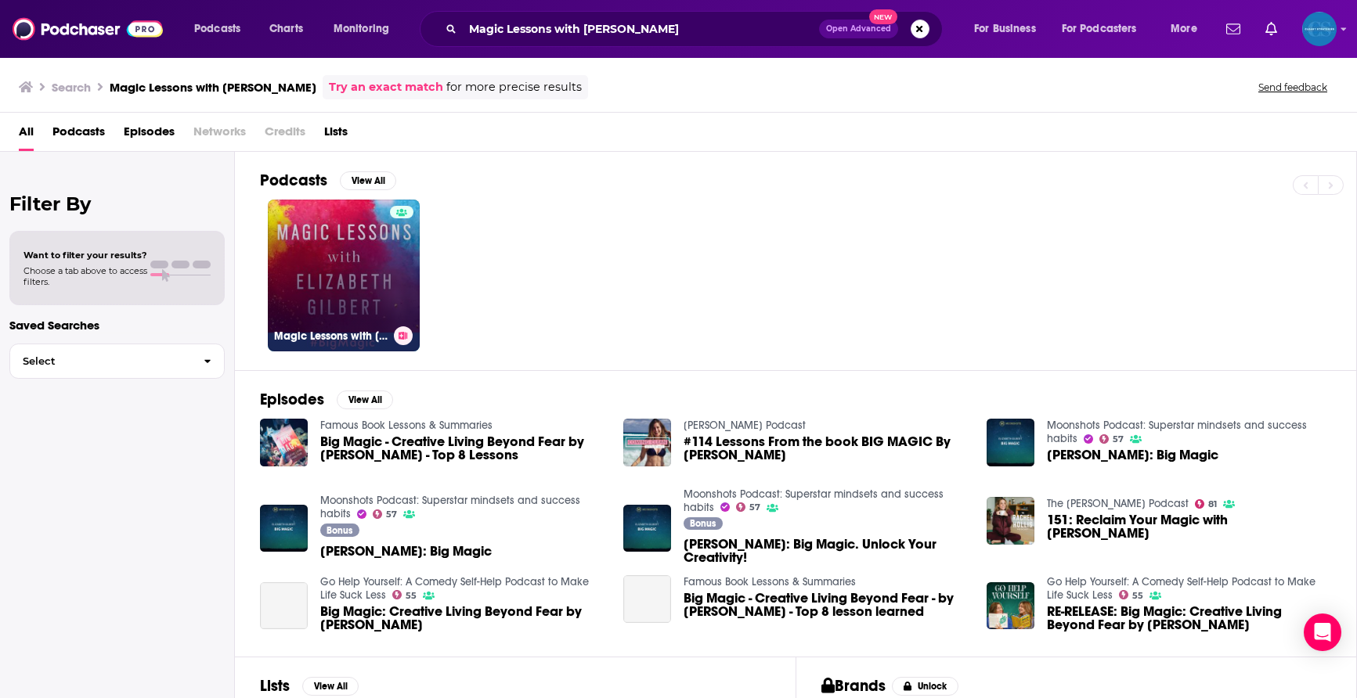
click at [390, 247] on div at bounding box center [401, 266] width 23 height 121
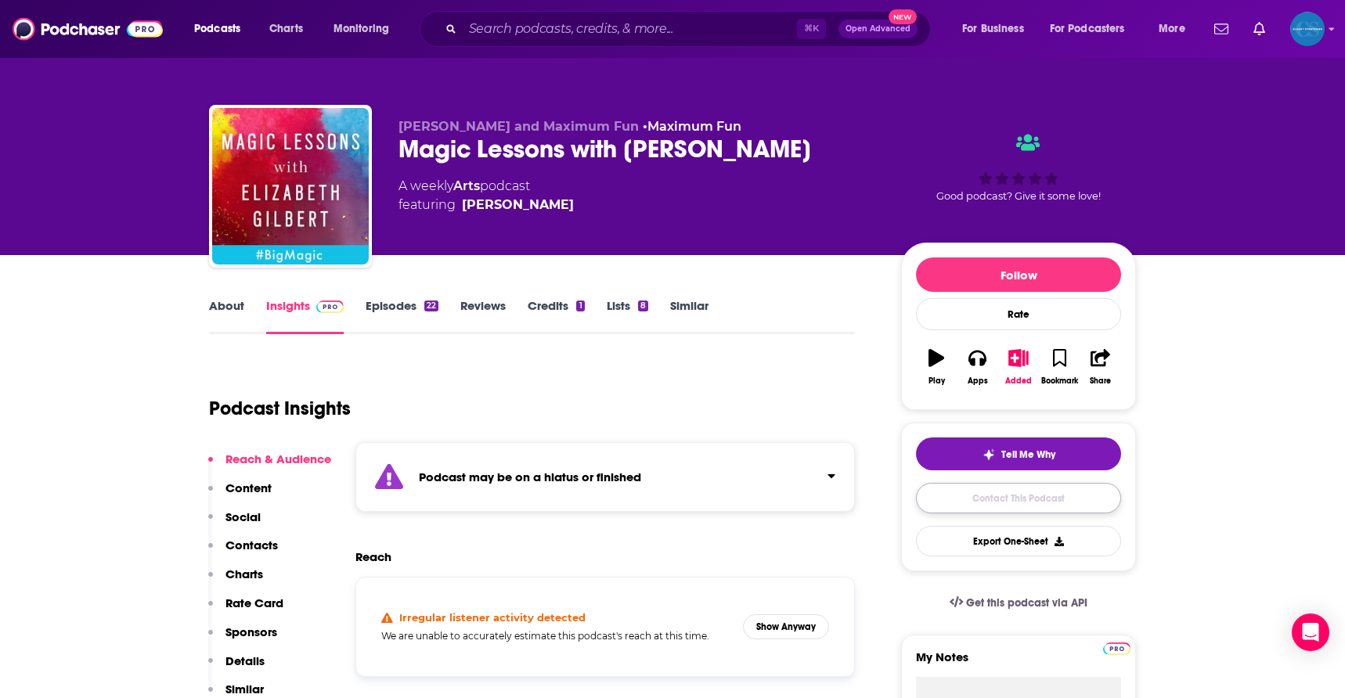
click at [1062, 494] on link "Contact This Podcast" at bounding box center [1018, 498] width 205 height 31
drag, startPoint x: 424, startPoint y: 471, endPoint x: 694, endPoint y: 471, distance: 270.1
click at [694, 471] on div "Podcast may be on a hiatus or finished" at bounding box center [605, 477] width 500 height 70
copy strong "Podcast may be on a hiatus or finished"
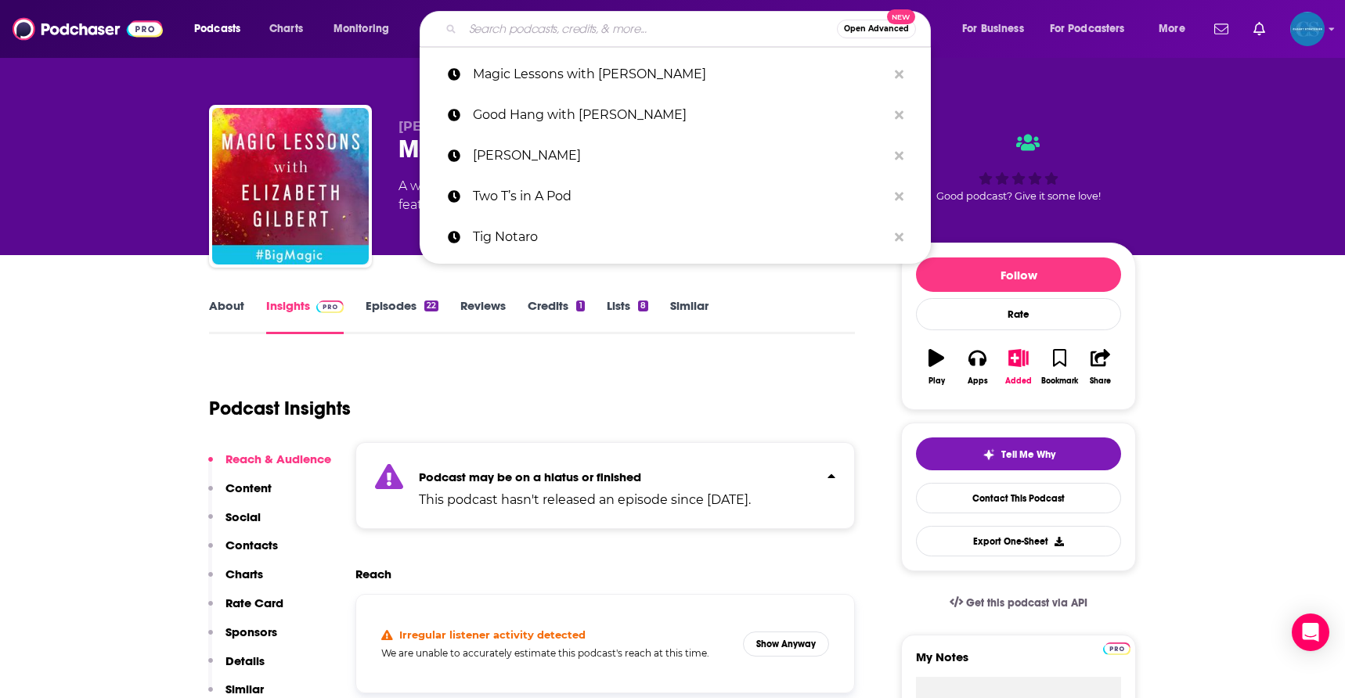
click at [526, 31] on input "Search podcasts, credits, & more..." at bounding box center [650, 28] width 374 height 25
paste input "We Can Do Hard Things with [PERSON_NAME]"
type input "We Can Do Hard Things with [PERSON_NAME]"
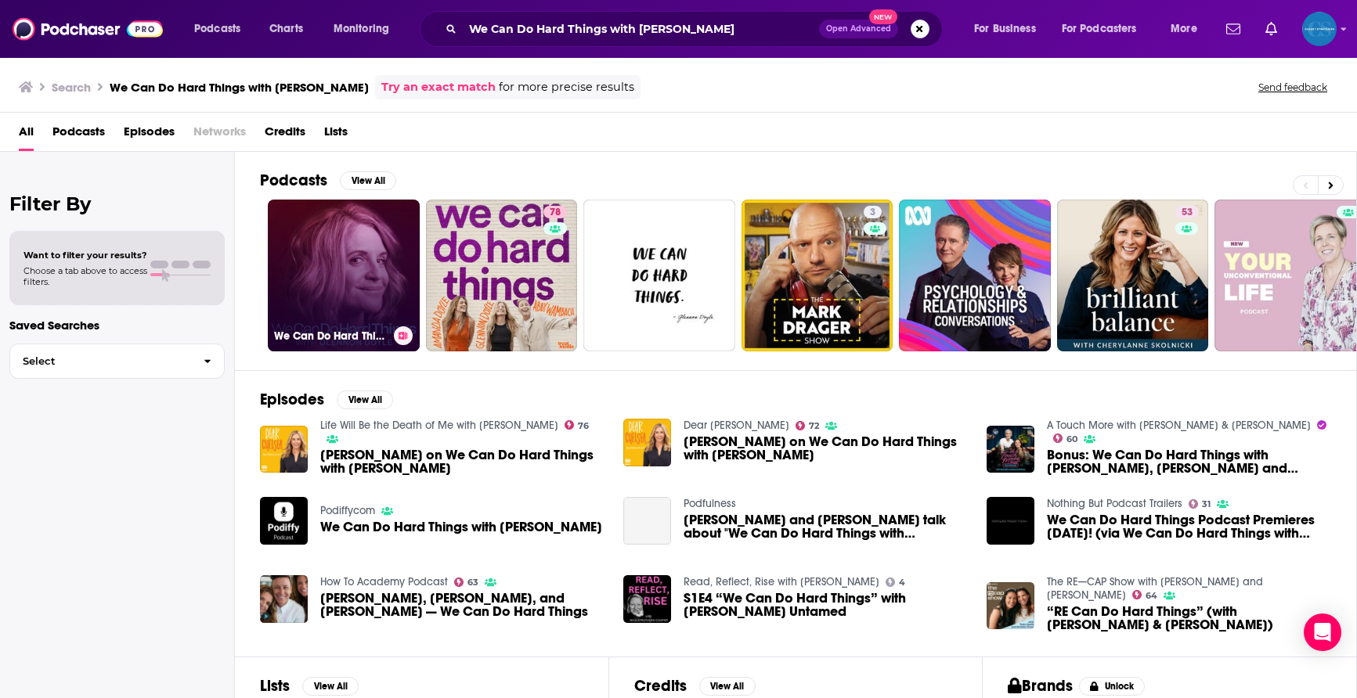
click at [348, 284] on link "We Can Do Hard Things with [PERSON_NAME]" at bounding box center [344, 276] width 152 height 152
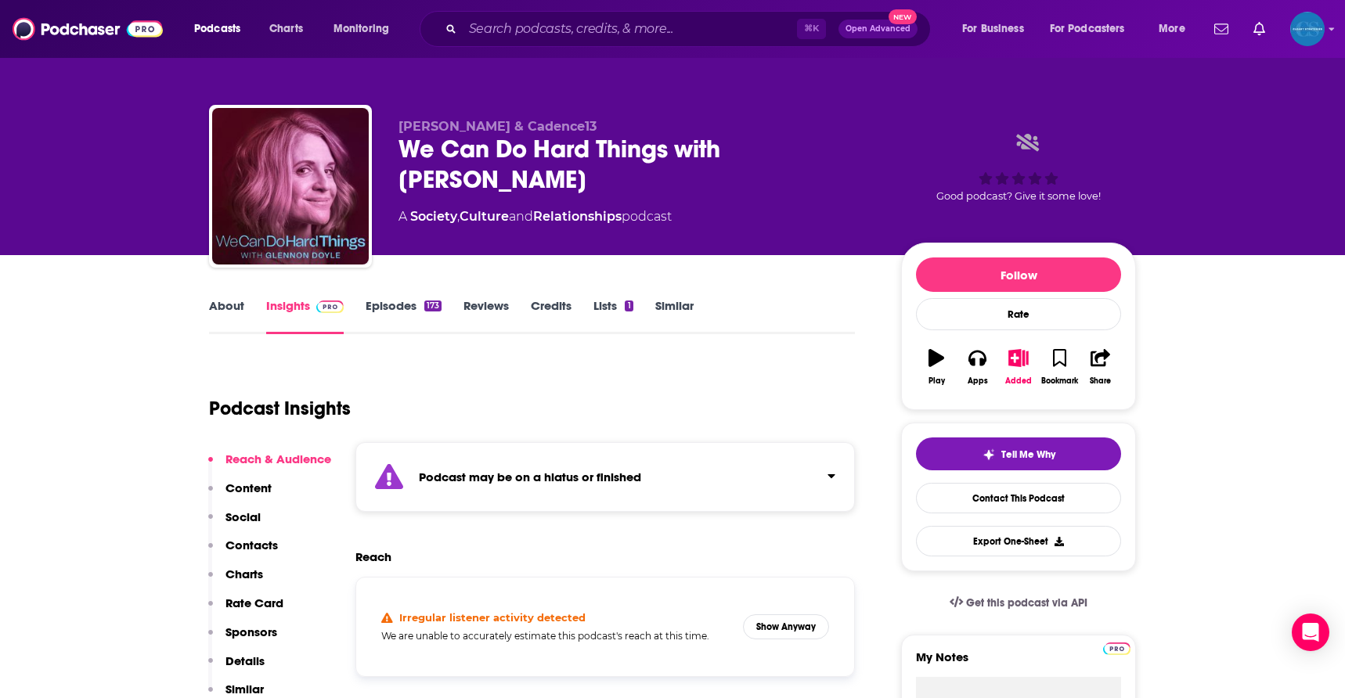
drag, startPoint x: 422, startPoint y: 476, endPoint x: 662, endPoint y: 475, distance: 239.6
click at [662, 475] on div "Podcast may be on a hiatus or finished" at bounding box center [605, 477] width 500 height 70
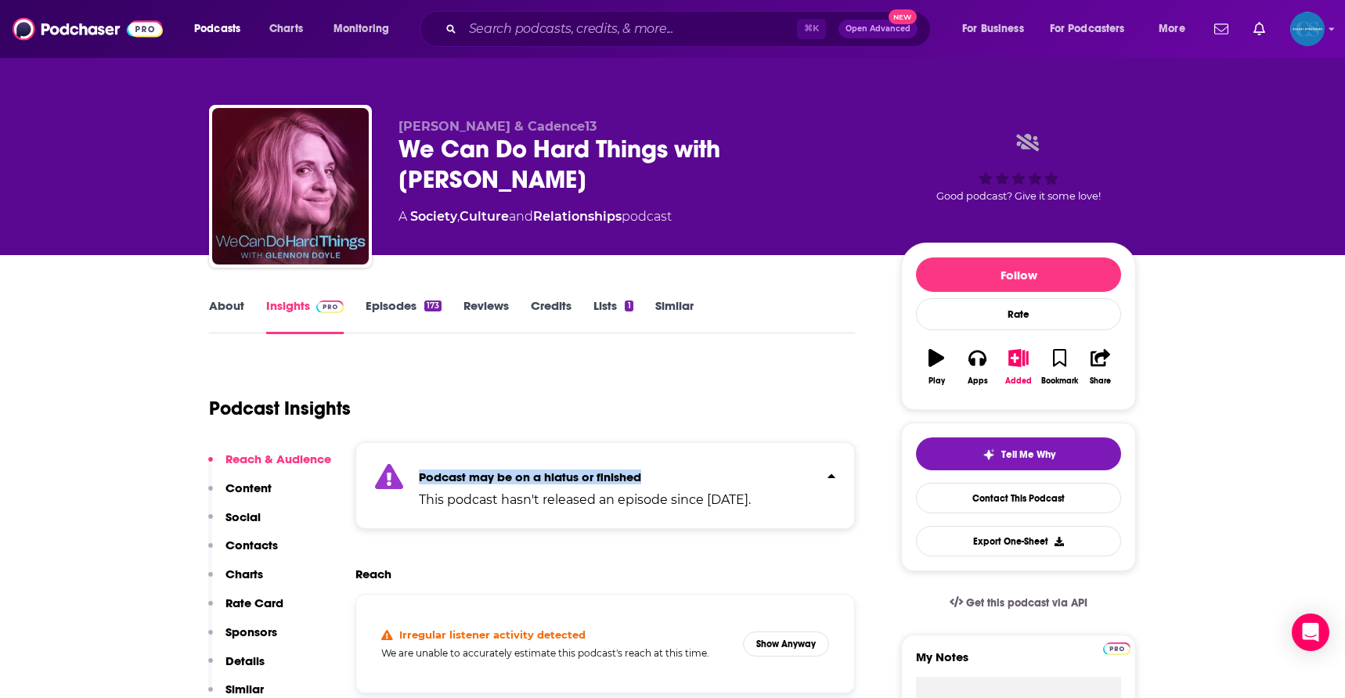
drag, startPoint x: 662, startPoint y: 478, endPoint x: 376, endPoint y: 464, distance: 286.1
click at [376, 464] on div "Podcast may be on a hiatus or finished This podcast hasn't released an episode …" at bounding box center [605, 485] width 500 height 87
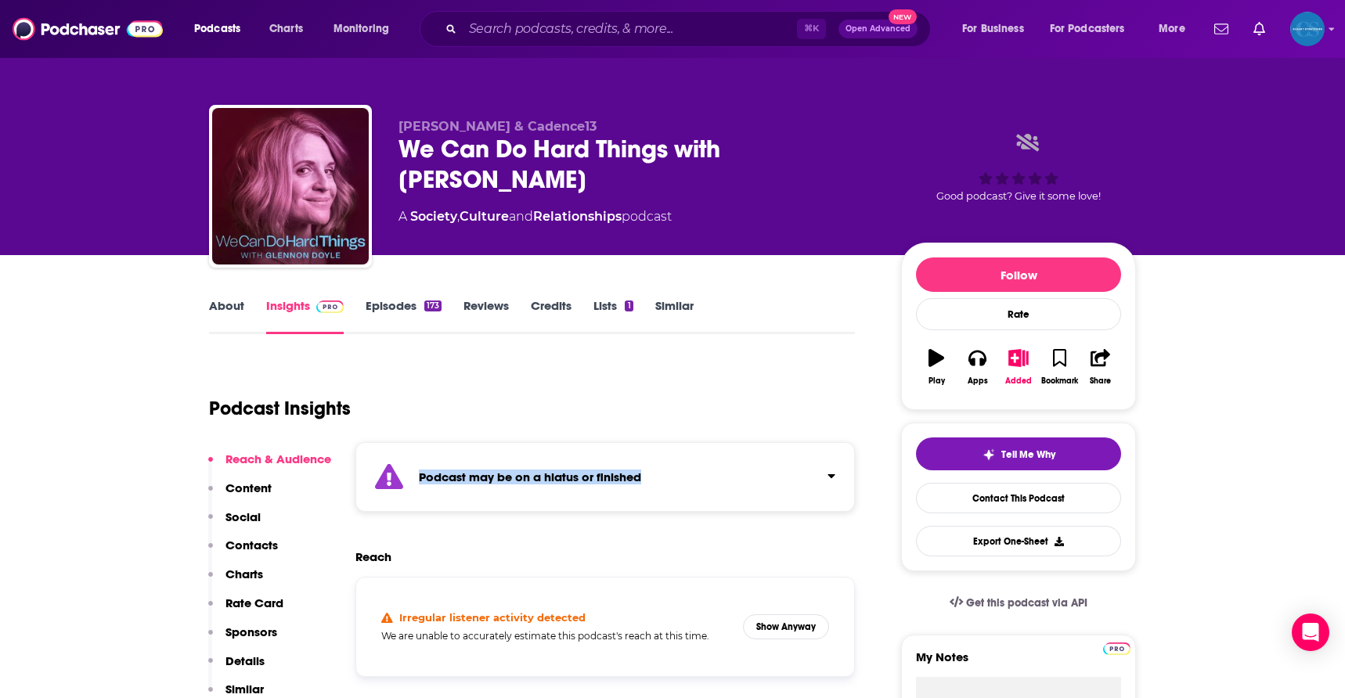
copy strong "Podcast may be on a hiatus or finished"
